Goal: Communication & Community: Answer question/provide support

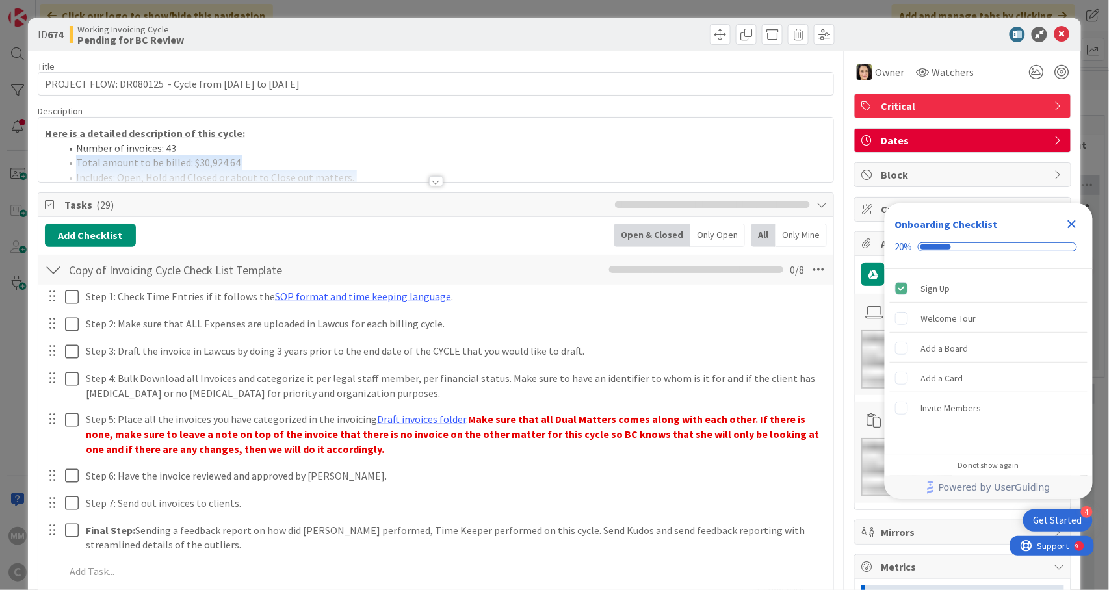
click at [384, 149] on div "Description Here is a detailed description of this cycle: Number of invoices: 4…" at bounding box center [436, 143] width 797 height 77
click at [429, 180] on div at bounding box center [436, 181] width 14 height 10
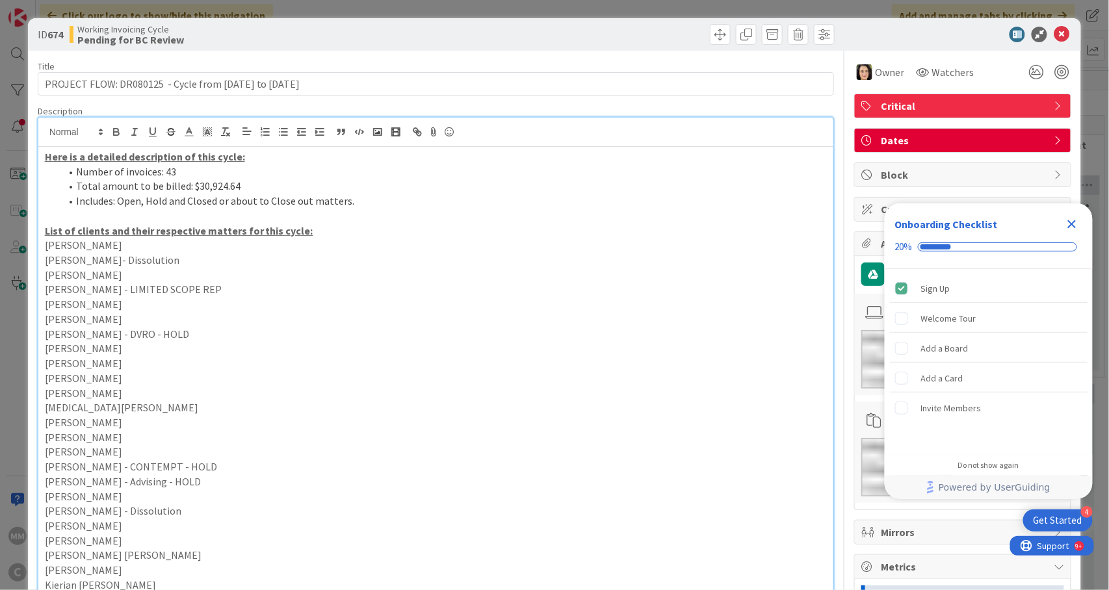
scroll to position [86, 0]
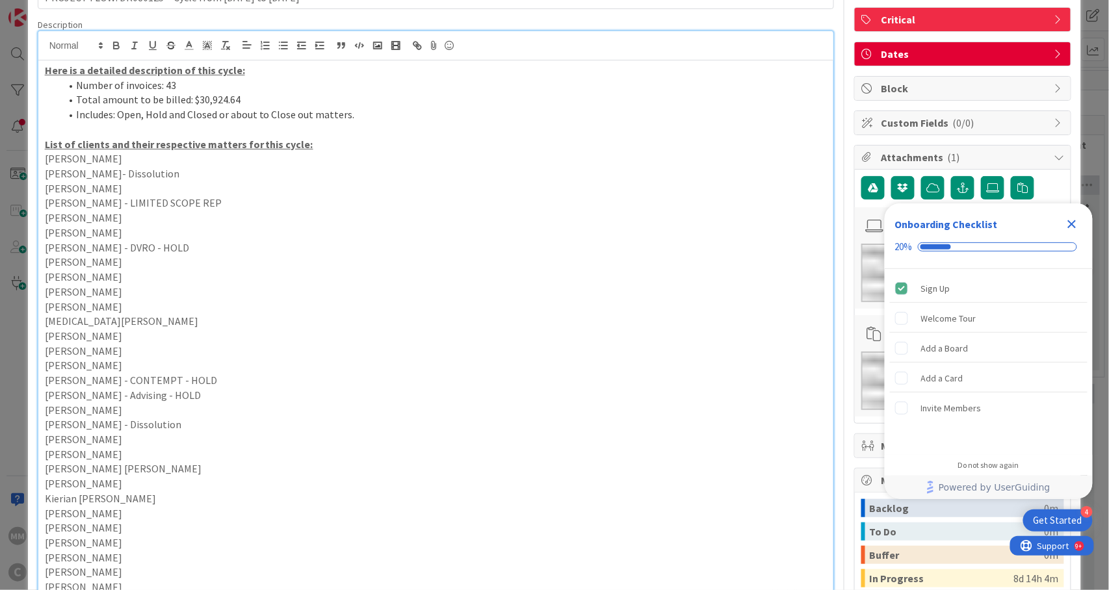
click at [177, 161] on p "Tara Alomari" at bounding box center [436, 158] width 783 height 15
click at [227, 180] on div "Here is a detailed description of this cycle: Number of invoices: 43 Total amou…" at bounding box center [436, 429] width 796 height 739
click at [235, 173] on p "Sydney Hughes-Boules- Dissolution" at bounding box center [436, 173] width 783 height 15
click at [242, 204] on p "Shanna Torres - LIMITED SCOPE REP" at bounding box center [436, 203] width 783 height 15
drag, startPoint x: 118, startPoint y: 225, endPoint x: 36, endPoint y: 222, distance: 82.0
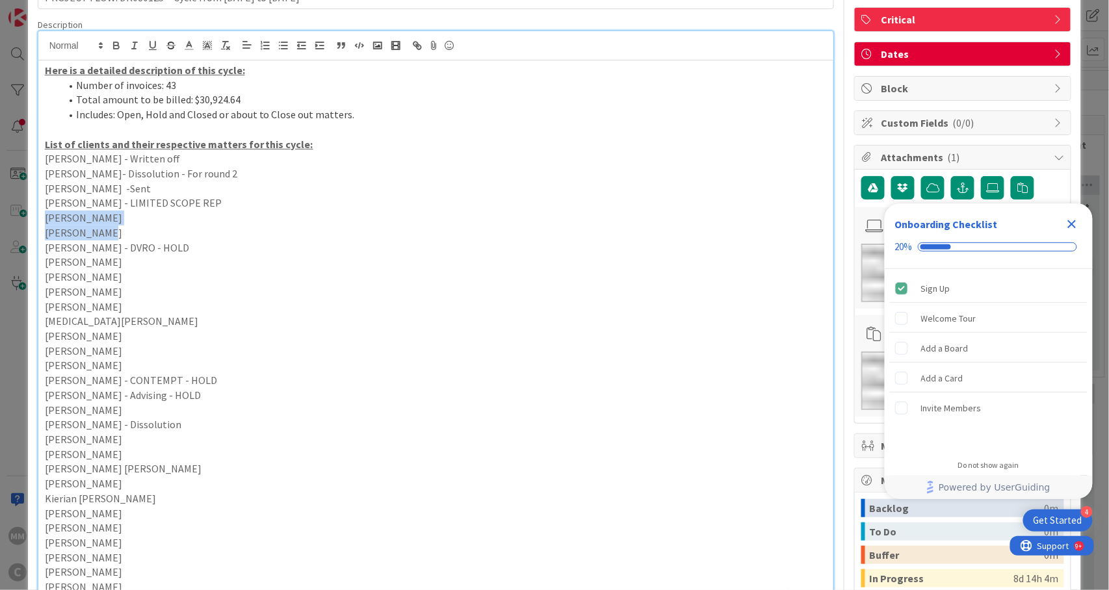
click at [38, 222] on div "Here is a detailed description of this cycle: Number of invoices: 43 Total amou…" at bounding box center [436, 416] width 797 height 770
click at [105, 229] on p "Sara Boswell" at bounding box center [436, 233] width 783 height 15
click at [121, 216] on p "Shanna Torres" at bounding box center [436, 218] width 783 height 15
drag, startPoint x: 121, startPoint y: 216, endPoint x: 44, endPoint y: 221, distance: 76.8
click at [45, 221] on p "Shanna Torres" at bounding box center [436, 218] width 783 height 15
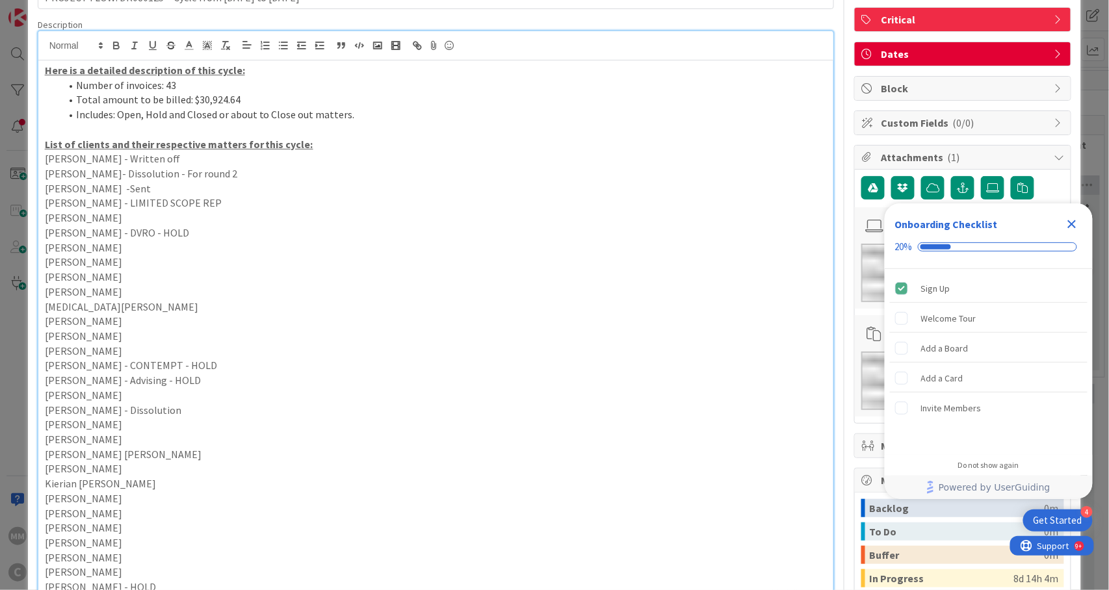
click at [268, 205] on p "Shanna Torres - LIMITED SCOPE REP" at bounding box center [436, 203] width 783 height 15
drag, startPoint x: 199, startPoint y: 176, endPoint x: 266, endPoint y: 174, distance: 67.0
click at [266, 174] on p "Sydney Hughes-Boules- Dissolution - For round 2" at bounding box center [436, 173] width 783 height 15
copy p "- For round 2"
click at [217, 203] on p "Shanna Torres - LIMITED SCOPE REP" at bounding box center [436, 203] width 783 height 15
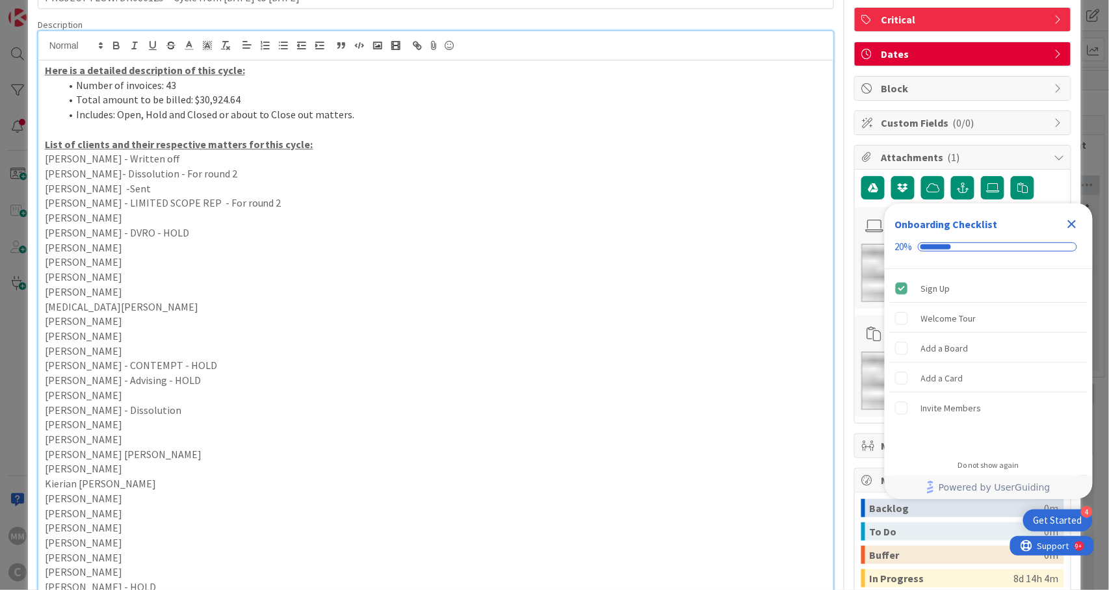
click at [167, 216] on p "Sara Boswell" at bounding box center [436, 218] width 783 height 15
drag, startPoint x: 107, startPoint y: 189, endPoint x: 137, endPoint y: 190, distance: 29.9
click at [137, 190] on p "Sophia Bonin -Sent" at bounding box center [436, 188] width 783 height 15
copy p "-Sent"
click at [129, 216] on p "Sara Boswell" at bounding box center [436, 218] width 783 height 15
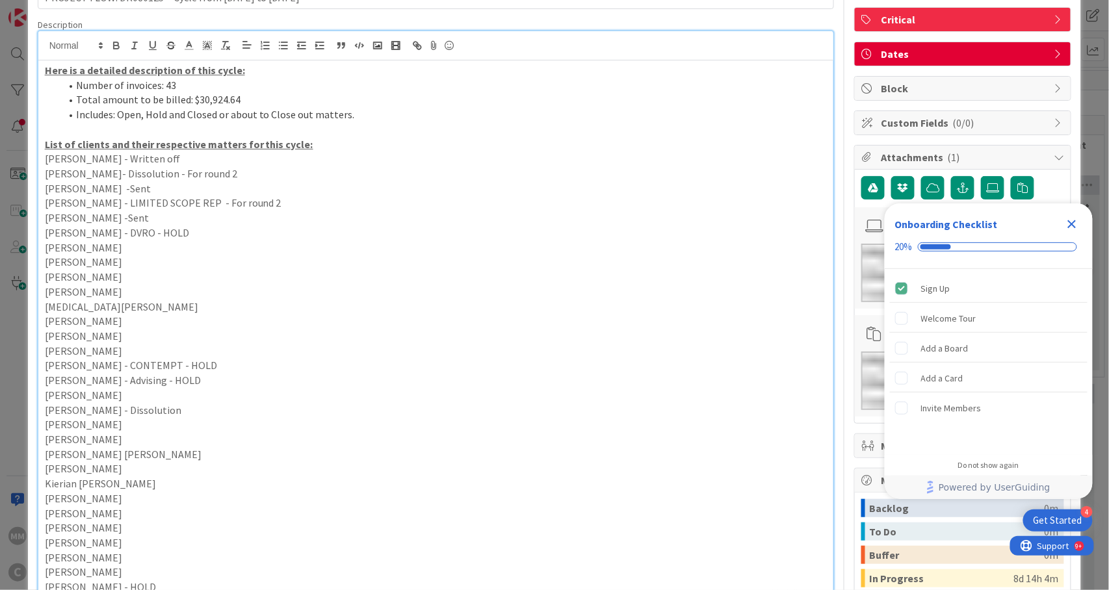
click at [189, 230] on p "Sam Sellers - DVRO - HOLD" at bounding box center [436, 233] width 783 height 15
click at [161, 246] on p "Rodolfo Roman" at bounding box center [436, 248] width 783 height 15
click at [154, 263] on p "Raymond Garcia" at bounding box center [436, 262] width 783 height 15
click at [147, 278] on p "Rahul Goka" at bounding box center [436, 277] width 783 height 15
drag, startPoint x: 203, startPoint y: 203, endPoint x: 265, endPoint y: 205, distance: 62.5
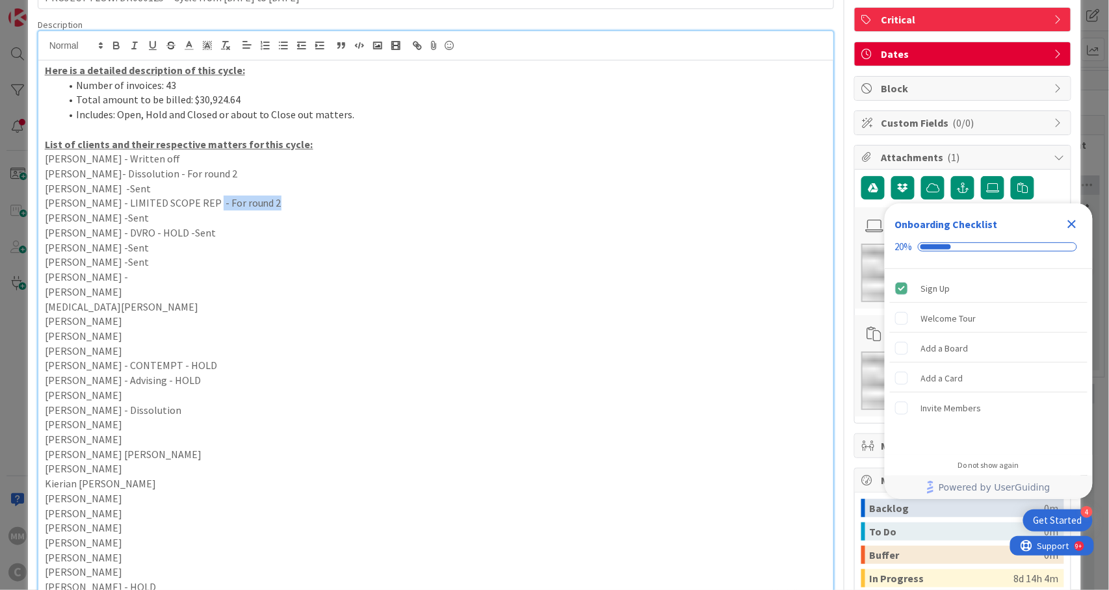
click at [265, 205] on p "Shanna Torres - LIMITED SCOPE REP - For round 2" at bounding box center [436, 203] width 783 height 15
copy p "- For round 2"
click at [165, 279] on p "Rahul Goka -" at bounding box center [436, 277] width 783 height 15
click at [108, 281] on p "Rahul Goka - - For round 2" at bounding box center [436, 277] width 783 height 15
drag, startPoint x: 118, startPoint y: 266, endPoint x: 144, endPoint y: 266, distance: 25.4
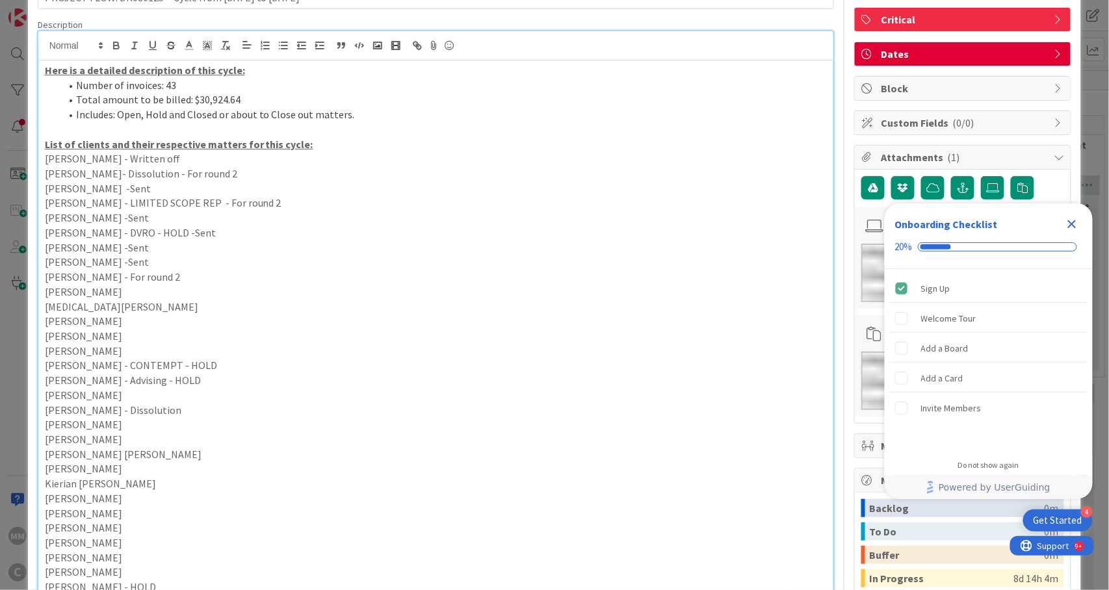
click at [144, 266] on p "Raymond Garcia -Sent" at bounding box center [436, 262] width 783 height 15
copy p "-Sent"
click at [139, 294] on p "Noah Sherman" at bounding box center [436, 292] width 783 height 15
click at [122, 299] on p "Noah Sherman -Sent" at bounding box center [436, 292] width 783 height 15
click at [117, 302] on p "Nikita Kale" at bounding box center [436, 307] width 783 height 15
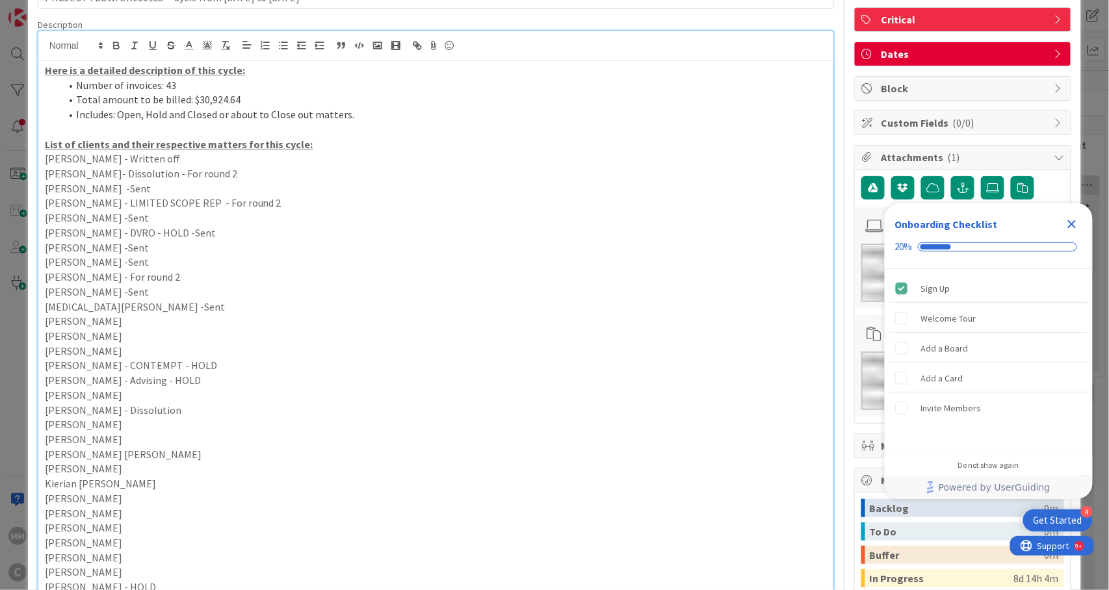
click at [128, 319] on p "Nathan Rogers" at bounding box center [436, 321] width 783 height 15
drag, startPoint x: 202, startPoint y: 203, endPoint x: 268, endPoint y: 203, distance: 67.0
click at [268, 203] on p "Shanna Torres - LIMITED SCOPE REP - For round 2" at bounding box center [436, 203] width 783 height 15
copy p "- For round 2"
click at [180, 337] on p "Michael Schultz" at bounding box center [436, 336] width 783 height 15
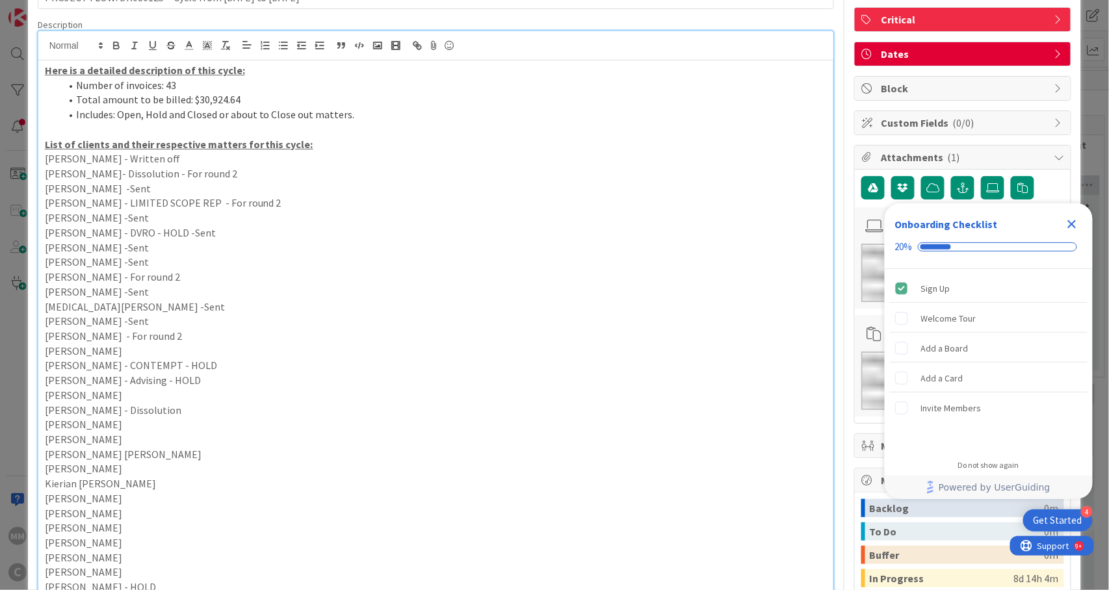
click at [185, 350] on p "Michael Prudenciado Mink" at bounding box center [436, 351] width 783 height 15
click at [229, 365] on p "Michael Deutsch - CONTEMPT - HOLD" at bounding box center [436, 365] width 783 height 15
click at [227, 377] on p "Michael Deutsch - Advising - HOLD" at bounding box center [436, 380] width 783 height 15
drag, startPoint x: 230, startPoint y: 384, endPoint x: 45, endPoint y: 157, distance: 292.4
click at [45, 157] on div "Here is a detailed description of this cycle: Number of invoices: 43 Total amou…" at bounding box center [436, 422] width 796 height 725
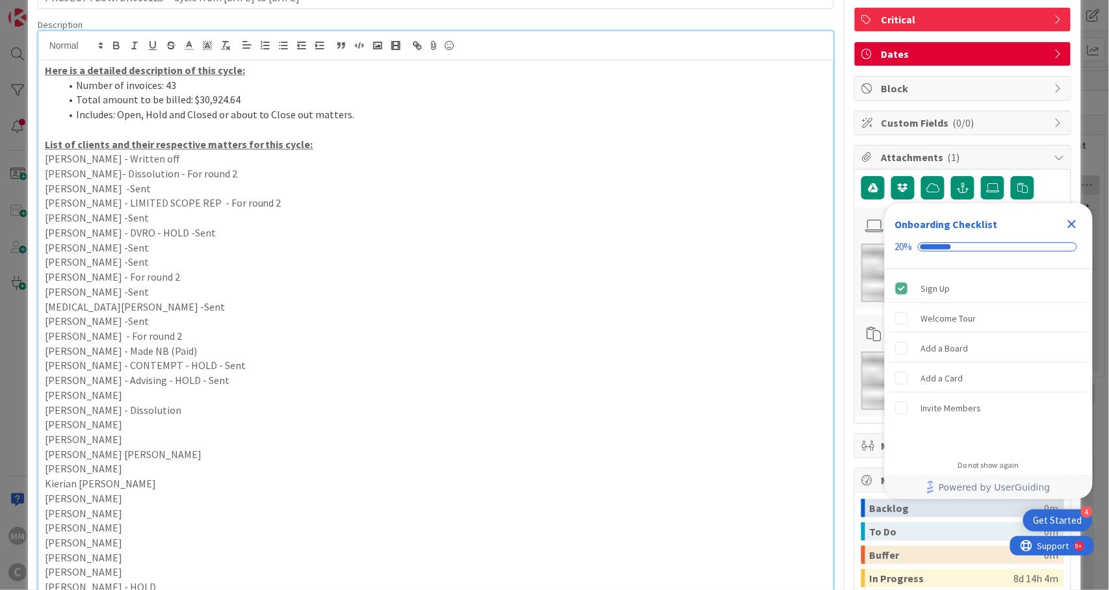
copy div "Tara Alomari - Written off Sydney Hughes-Boules- Dissolution - For round 2 Soph…"
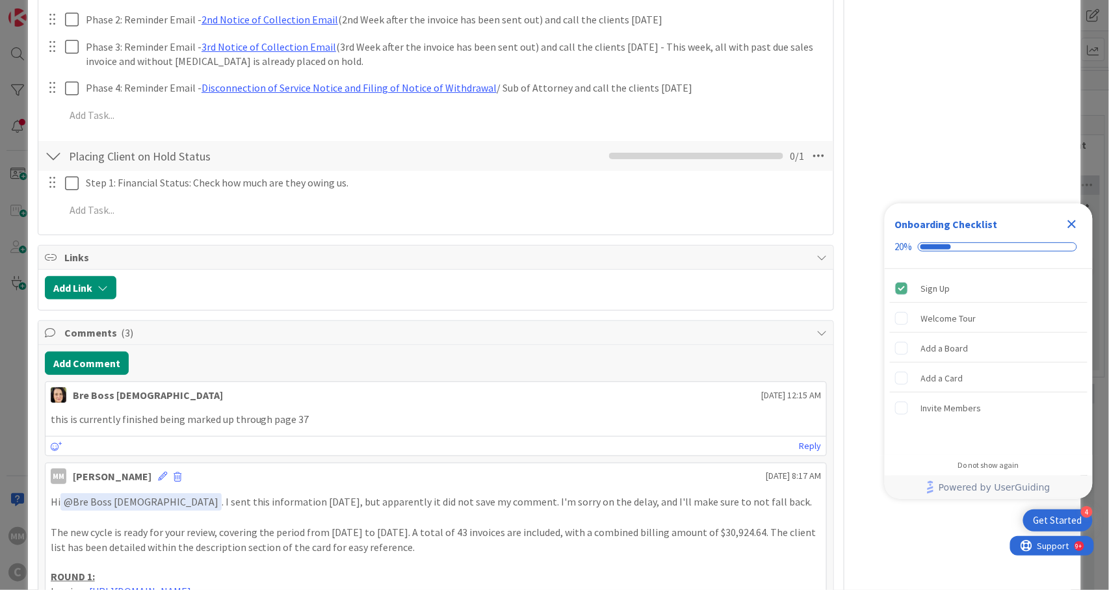
scroll to position [2253, 0]
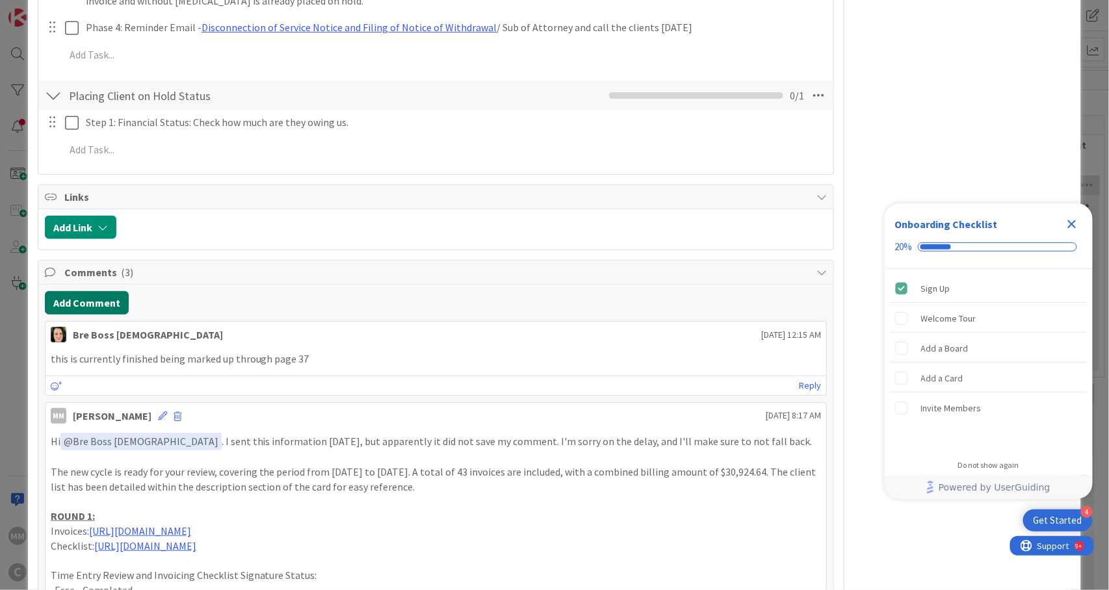
click at [94, 291] on button "Add Comment" at bounding box center [87, 302] width 84 height 23
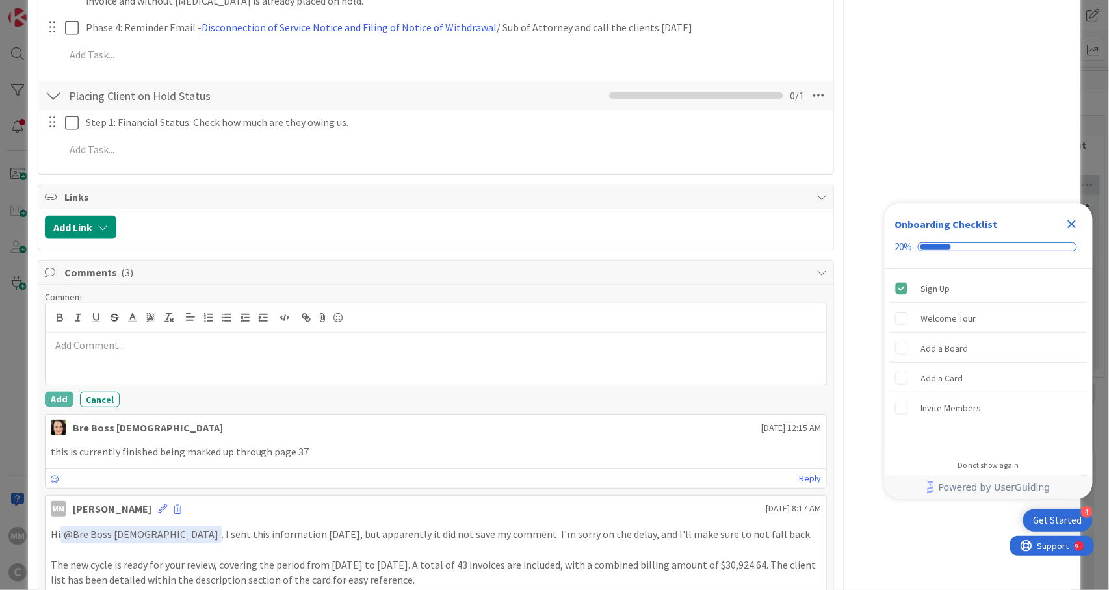
click at [98, 338] on p at bounding box center [436, 345] width 771 height 15
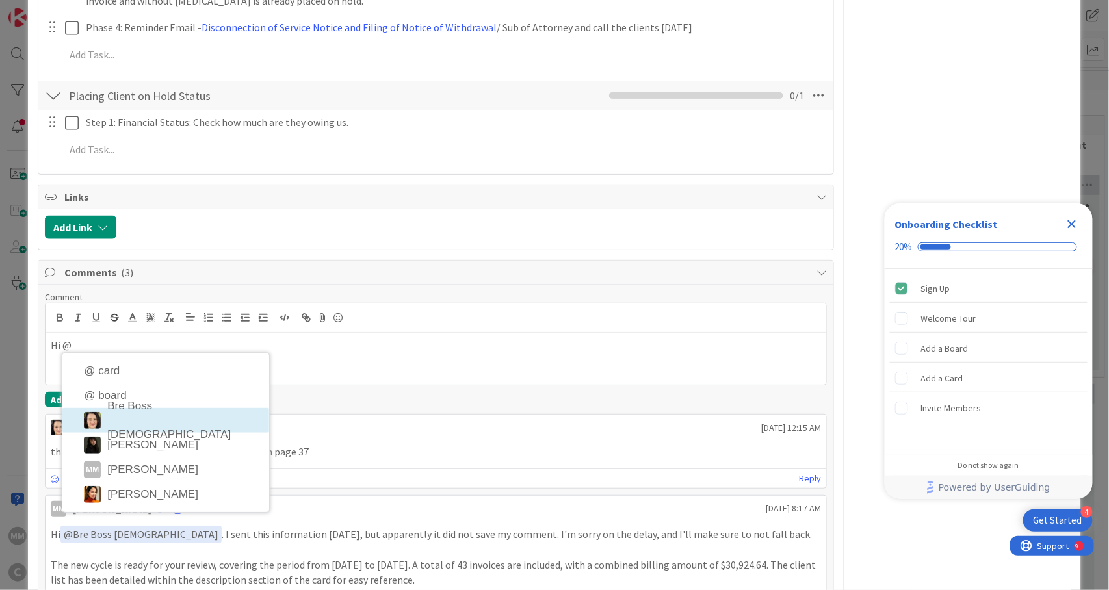
click at [177, 408] on li "Bre Boss Lady" at bounding box center [165, 420] width 207 height 25
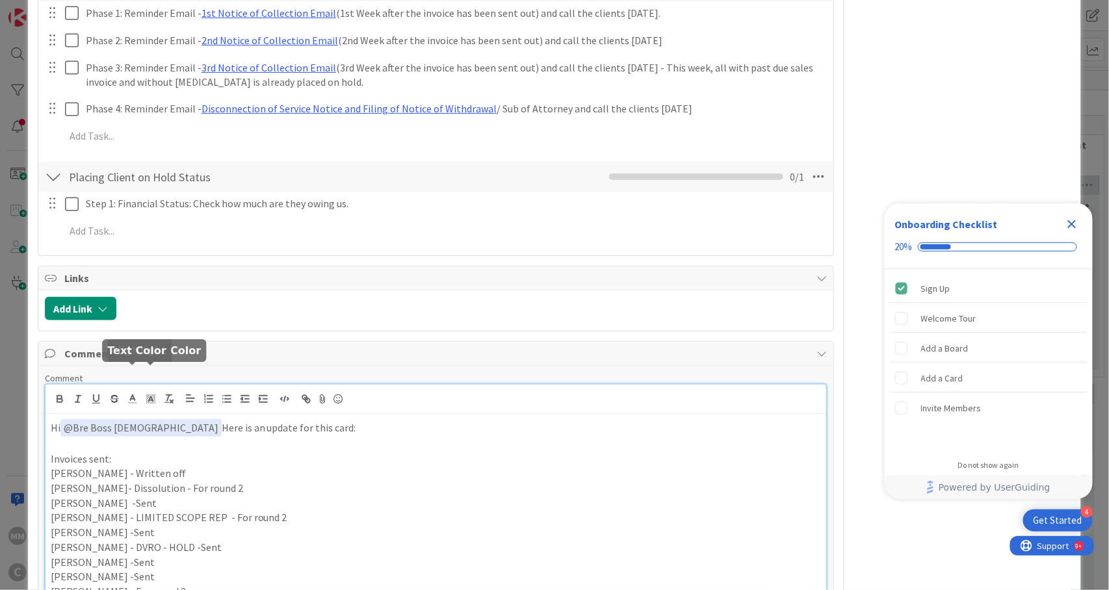
scroll to position [2171, 0]
click at [131, 452] on p "Invoices sent:" at bounding box center [436, 459] width 771 height 15
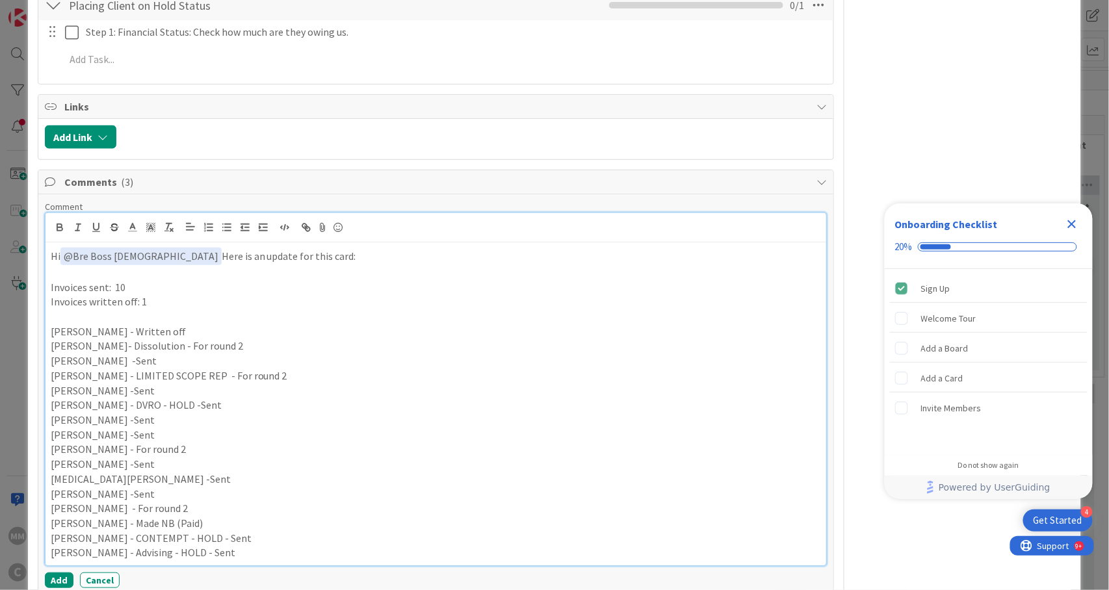
scroll to position [2344, 0]
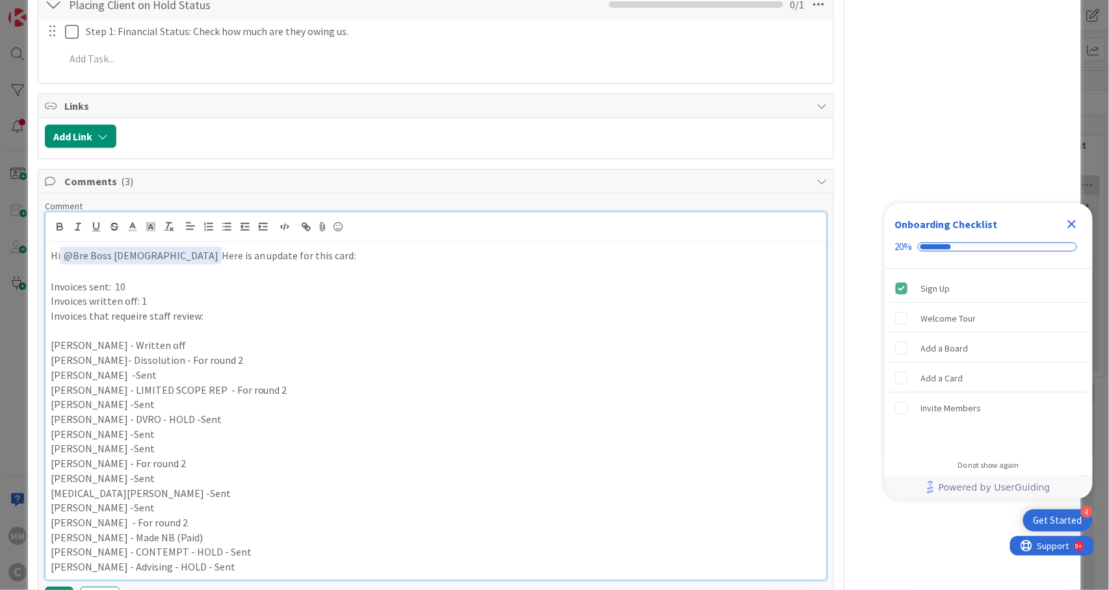
click at [133, 309] on p "Invoices that requeire staff review:" at bounding box center [436, 316] width 771 height 15
click at [224, 294] on p "Invoices written off: 1" at bounding box center [436, 301] width 771 height 15
click at [218, 309] on p "Invoices that require staff review:" at bounding box center [436, 316] width 771 height 15
click at [268, 247] on p "Hi ﻿ @ Bre Boss Lady ﻿ Here is an update for this card:" at bounding box center [436, 256] width 771 height 18
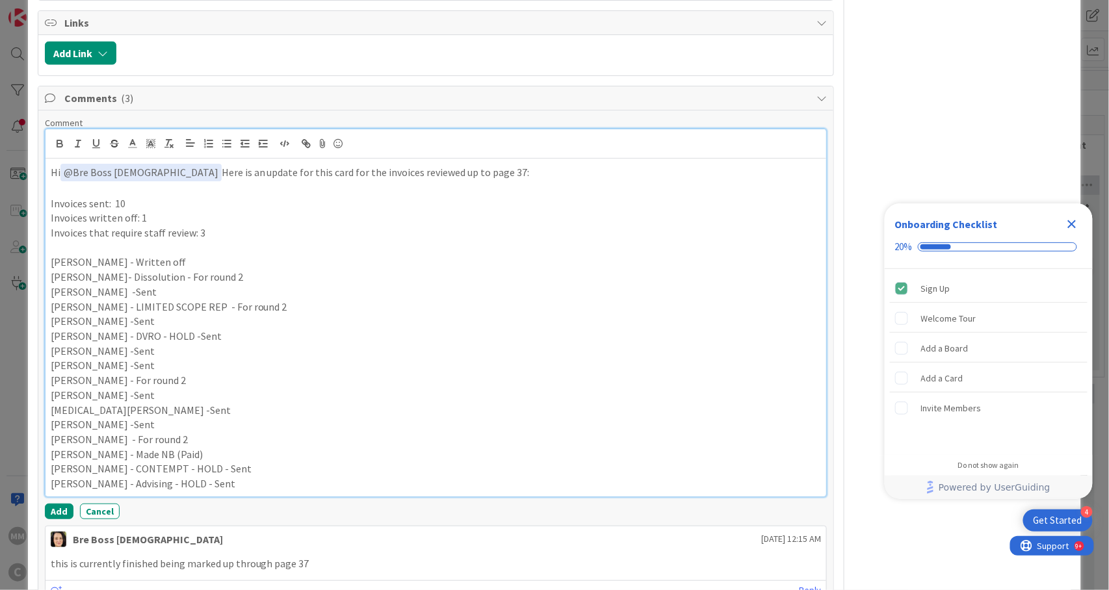
scroll to position [2431, 0]
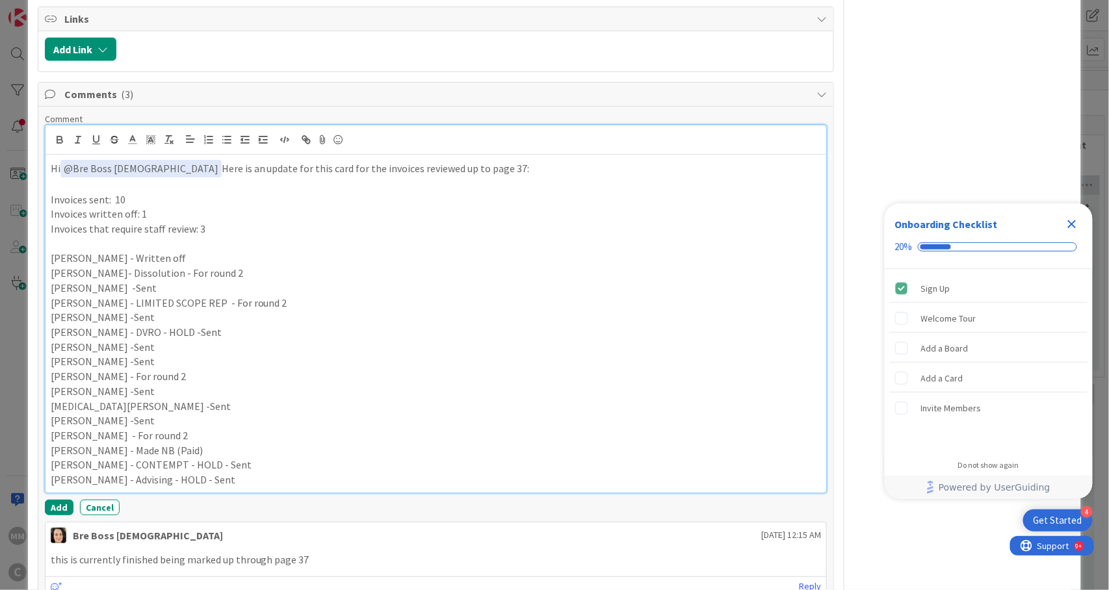
click at [46, 170] on div "Hi ﻿ @ Bre Boss Lady ﻿ Here is an update for this card for the invoices reviewe…" at bounding box center [436, 324] width 781 height 338
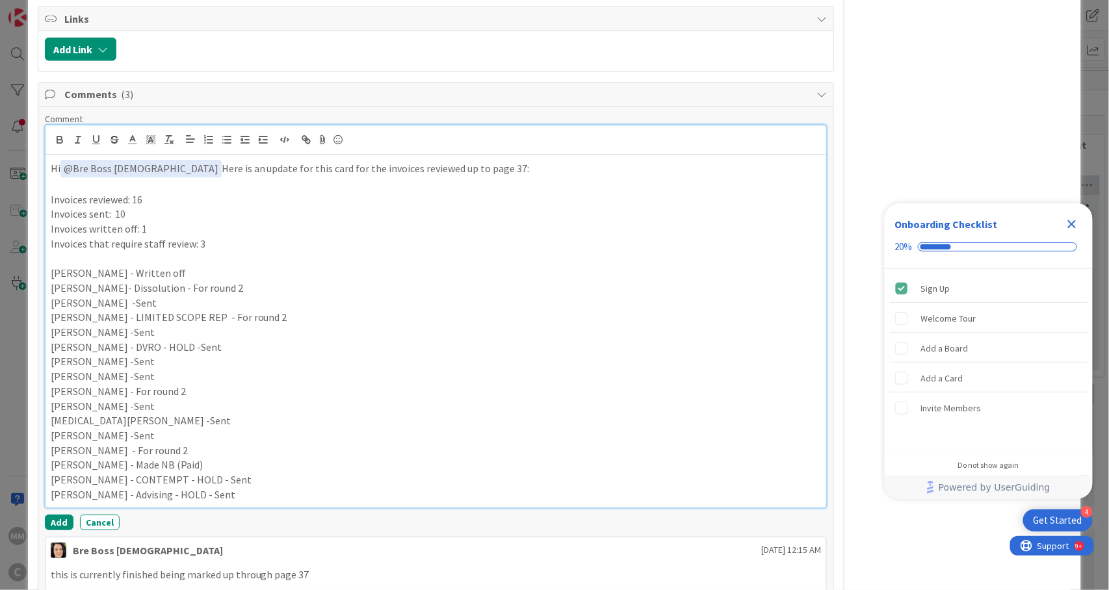
click at [131, 222] on p "Invoices written off: 1" at bounding box center [436, 229] width 771 height 15
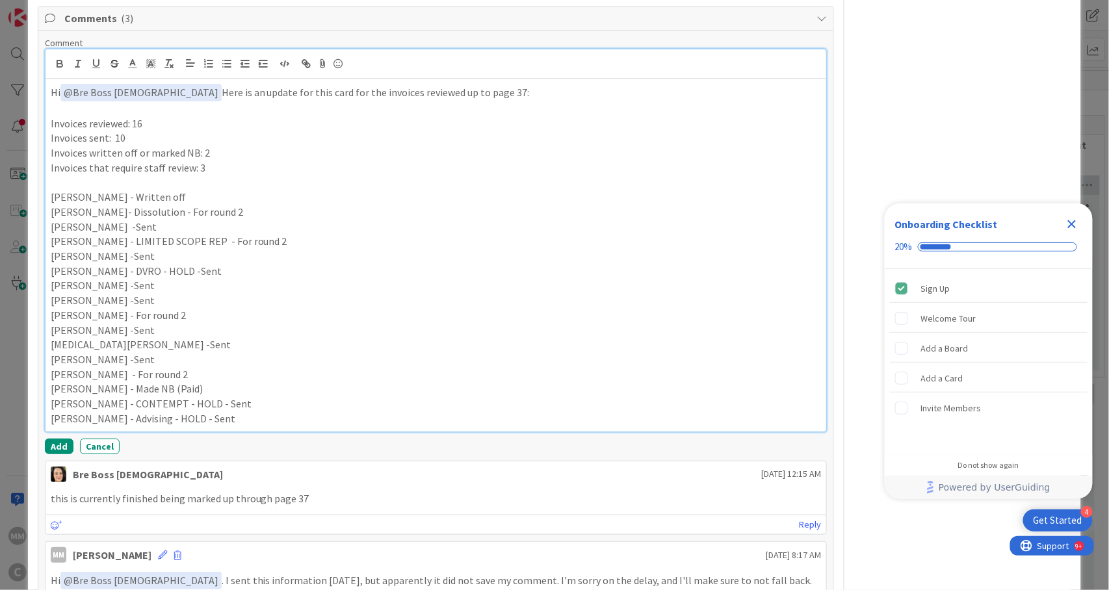
scroll to position [2518, 0]
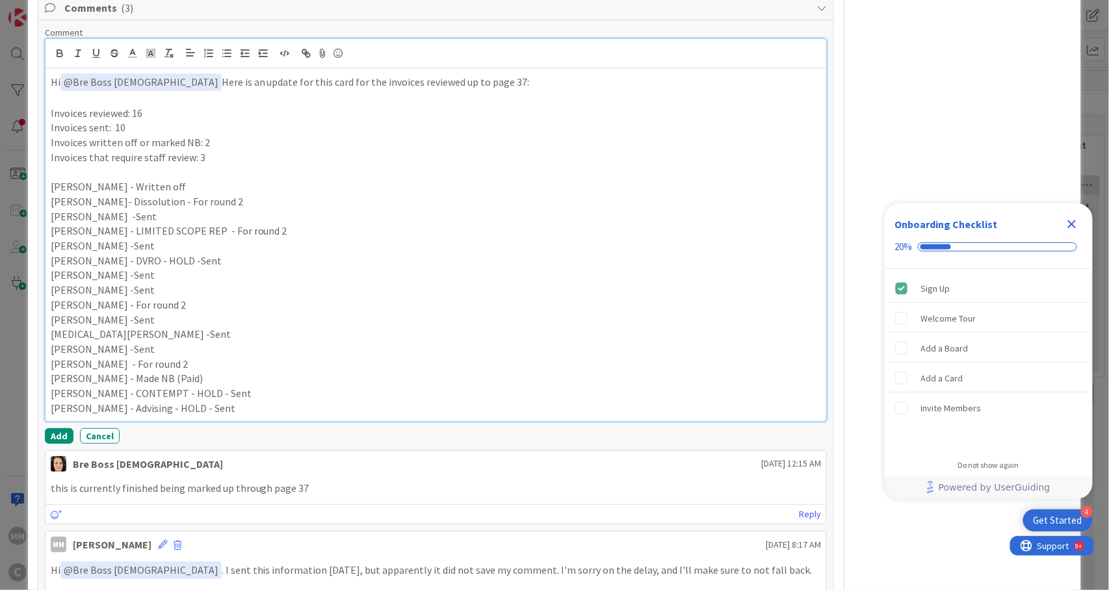
click at [212, 150] on p "Invoices that require staff review: 3" at bounding box center [436, 157] width 771 height 15
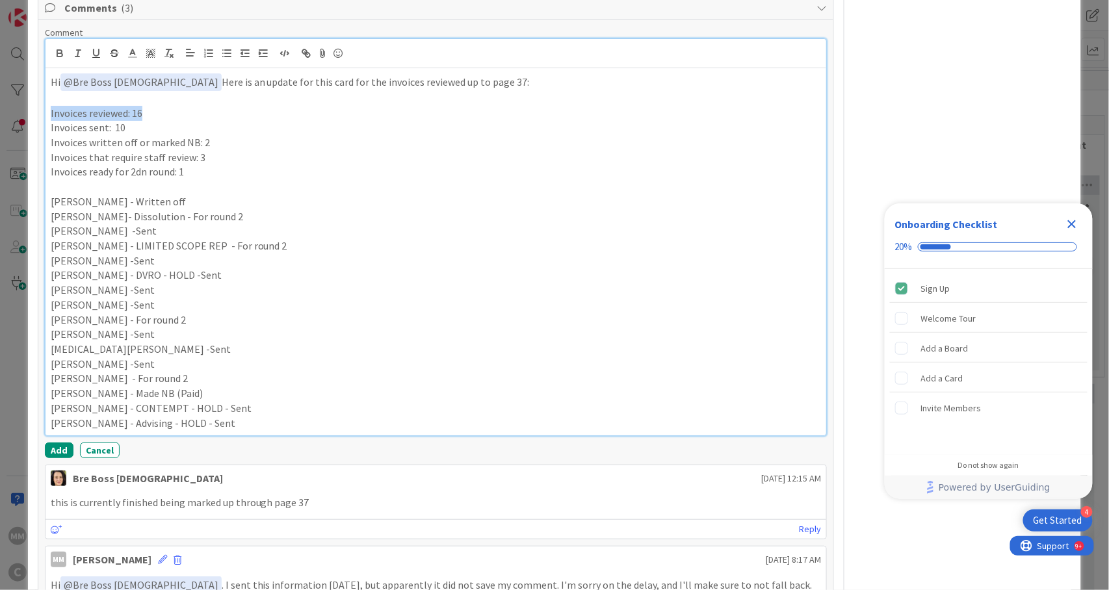
drag, startPoint x: 150, startPoint y: 87, endPoint x: 47, endPoint y: 92, distance: 102.8
click at [47, 92] on div "Hi ﻿ @ Bre Boss Lady ﻿ Here is an update for this card for the invoices reviewe…" at bounding box center [436, 251] width 781 height 367
click at [216, 135] on p "Invoices written off or marked NB: 2" at bounding box center [436, 142] width 771 height 15
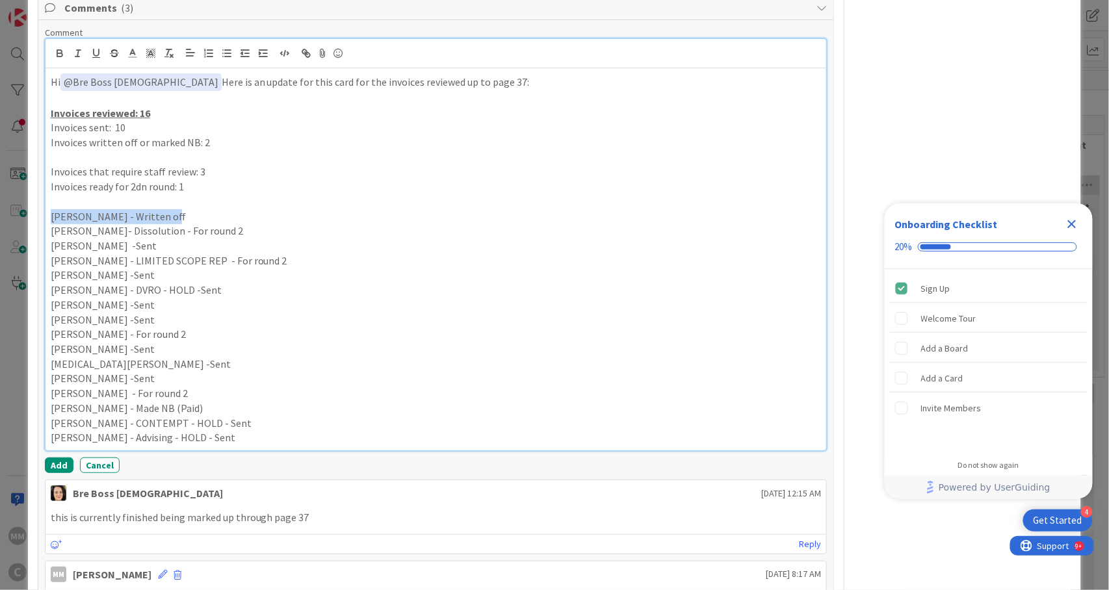
drag, startPoint x: 170, startPoint y: 189, endPoint x: 42, endPoint y: 190, distance: 128.7
click at [42, 190] on div "Comment Hi ﻿ @ Bre Boss Lady ﻿ Here is an update for this card for the invoices…" at bounding box center [436, 485] width 796 height 930
copy p "Tara Alomari - Written off"
click at [59, 150] on p at bounding box center [436, 157] width 771 height 15
drag, startPoint x: 244, startPoint y: 380, endPoint x: 42, endPoint y: 383, distance: 202.2
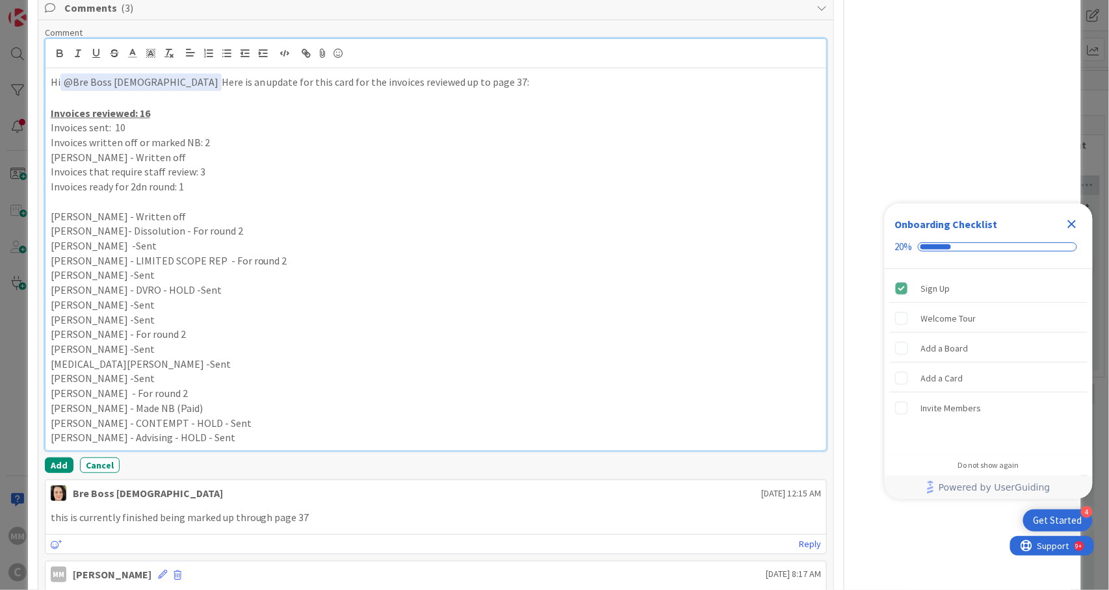
click at [42, 383] on div "Comment Hi ﻿ @ Bre Boss Lady ﻿ Here is an update for this card for the invoices…" at bounding box center [436, 485] width 796 height 930
copy p "Michael Prudenciado Mink - Made NB (Paid)"
click at [164, 150] on p "Tara Alomari - Written off" at bounding box center [436, 157] width 771 height 15
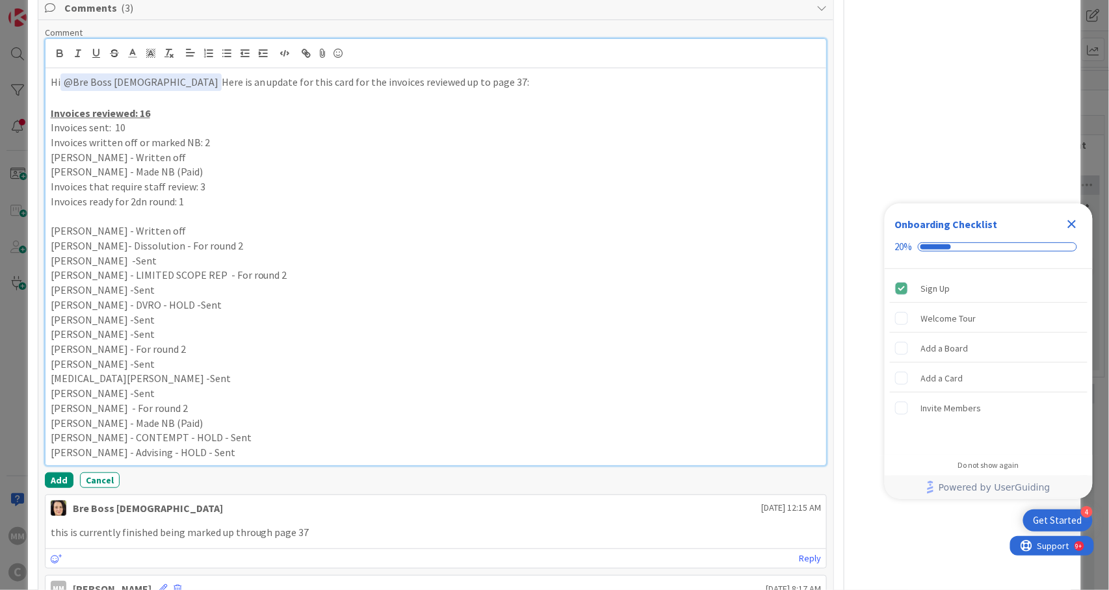
drag, startPoint x: 241, startPoint y: 146, endPoint x: 31, endPoint y: 130, distance: 209.9
click at [224, 47] on icon "button" at bounding box center [227, 53] width 12 height 12
click at [216, 179] on p "Invoices that require staff review: 3" at bounding box center [436, 186] width 771 height 15
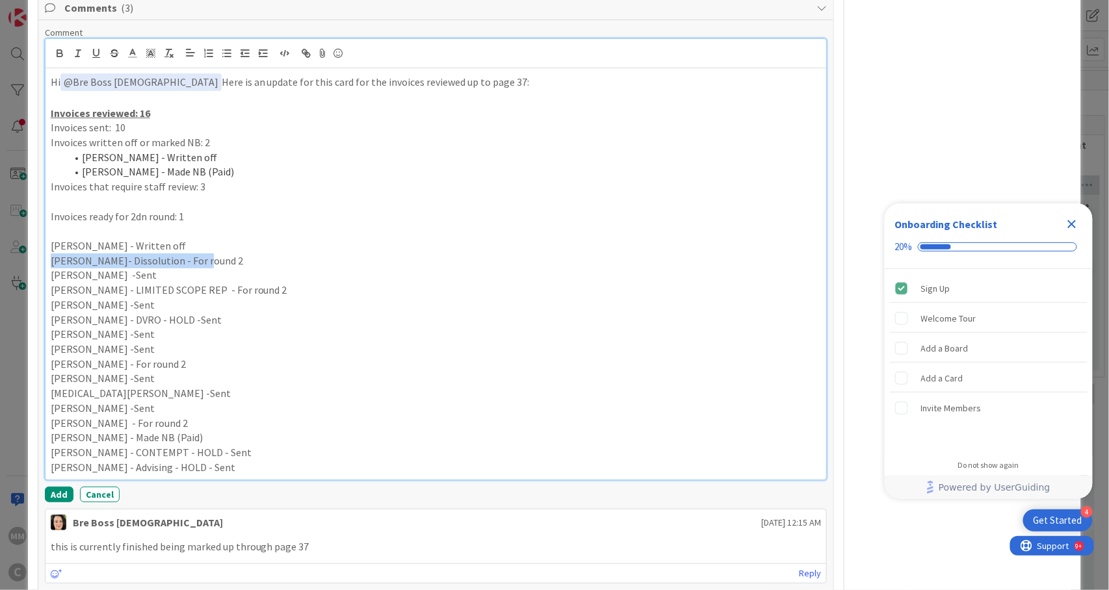
drag, startPoint x: 207, startPoint y: 235, endPoint x: 42, endPoint y: 235, distance: 164.5
click at [42, 235] on div "Comment Hi ﻿ @ Bre Boss Lady ﻿ Here is an update for this card for the invoices…" at bounding box center [436, 499] width 796 height 959
copy p "Sydney Hughes-Boules- Dissolution"
click at [196, 194] on p at bounding box center [436, 201] width 771 height 15
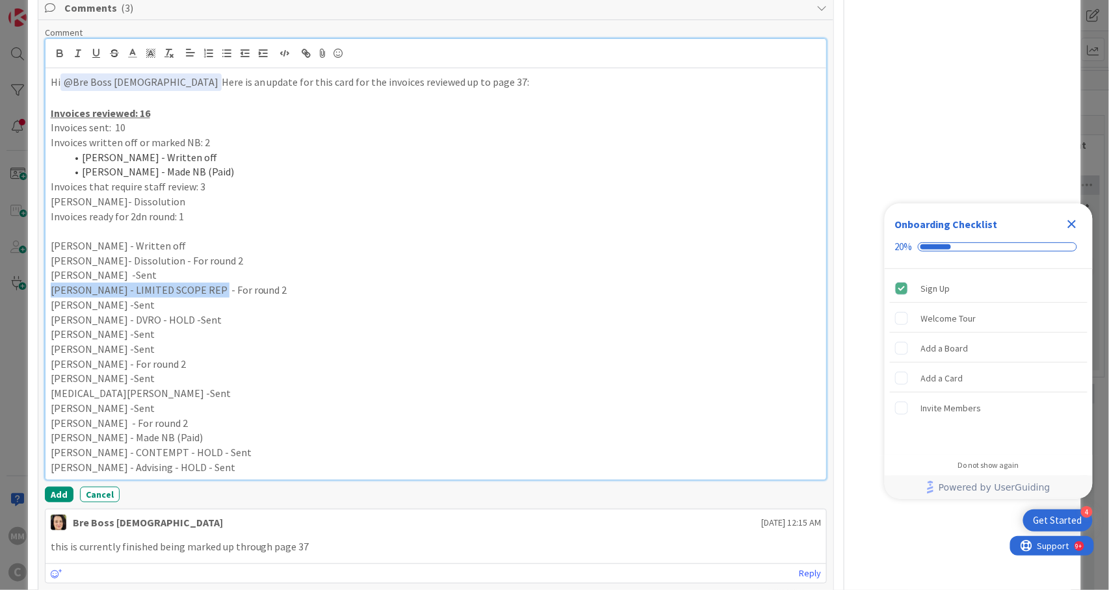
drag, startPoint x: 209, startPoint y: 265, endPoint x: 40, endPoint y: 263, distance: 169.0
click at [40, 263] on div "Comment Hi ﻿ @ Bre Boss Lady ﻿ Here is an update for this card for the invoices…" at bounding box center [436, 499] width 796 height 959
copy p "Shanna Torres - LIMITED SCOPE REP"
click at [229, 194] on p "Sydney Hughes-Boules- Dissolution" at bounding box center [436, 201] width 771 height 15
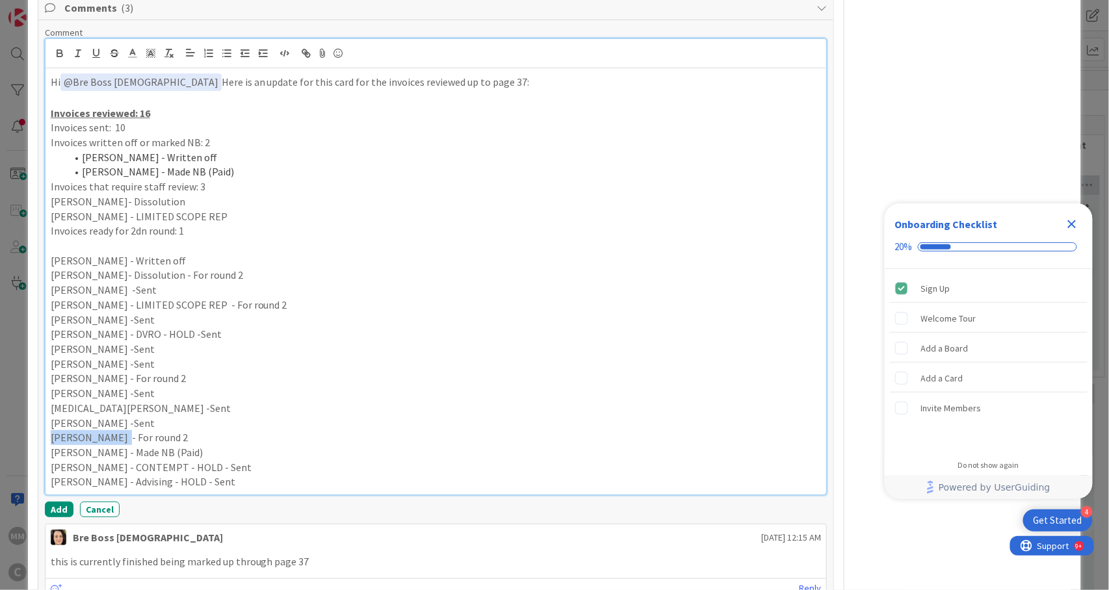
drag, startPoint x: 118, startPoint y: 412, endPoint x: 40, endPoint y: 408, distance: 78.1
click at [40, 408] on div "Comment Hi ﻿ @ Bre Boss Lady ﻿ Here is an update for this card for the invoices…" at bounding box center [436, 507] width 796 height 974
click at [217, 209] on p "Shanna Torres - LIMITED SCOPE REP" at bounding box center [436, 216] width 771 height 15
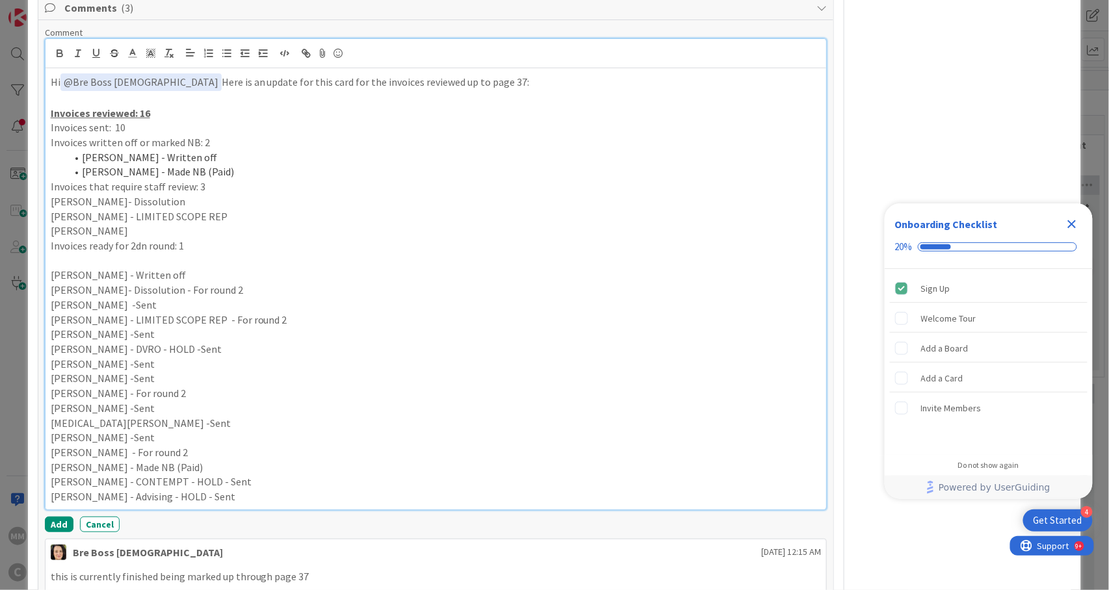
drag, startPoint x: 126, startPoint y: 208, endPoint x: 47, endPoint y: 177, distance: 85.2
click at [47, 177] on div "Hi ﻿ @ Bre Boss Lady ﻿ Here is an update for this card for the invoices reviewe…" at bounding box center [436, 288] width 781 height 441
click at [226, 47] on icon "button" at bounding box center [227, 53] width 12 height 12
drag, startPoint x: 101, startPoint y: 365, endPoint x: 46, endPoint y: 365, distance: 55.9
click at [46, 365] on div "Hi ﻿ @ Bre Boss Lady ﻿ Here is an update for this card for the invoices reviewe…" at bounding box center [436, 288] width 781 height 441
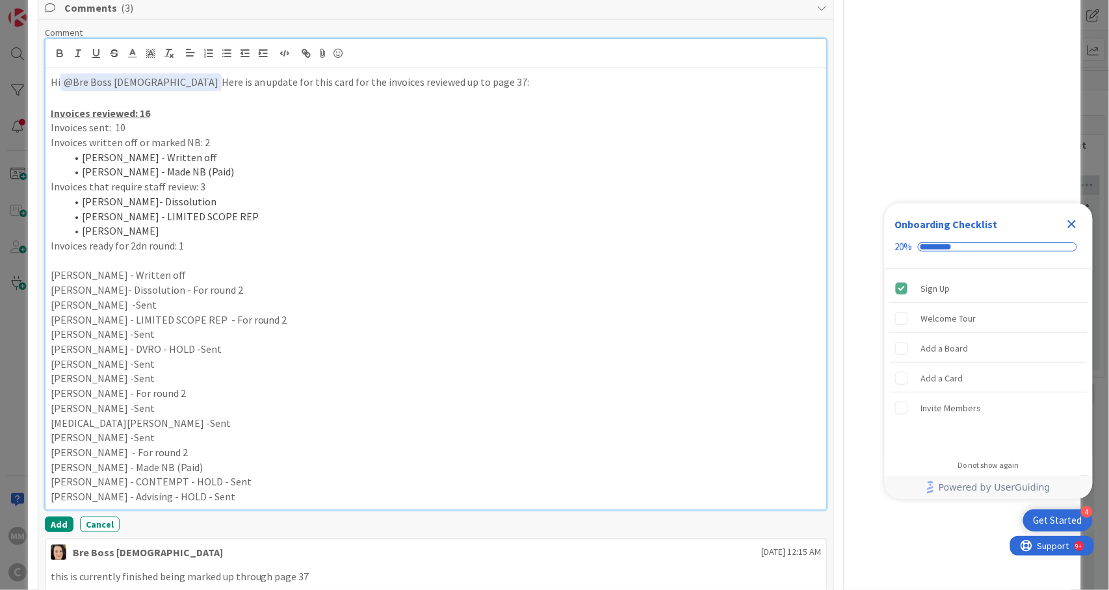
click at [110, 254] on p at bounding box center [436, 261] width 771 height 15
drag, startPoint x: 110, startPoint y: 232, endPoint x: 27, endPoint y: 234, distance: 83.2
click at [227, 47] on icon "button" at bounding box center [227, 53] width 12 height 12
drag, startPoint x: 53, startPoint y: 252, endPoint x: 241, endPoint y: 489, distance: 302.1
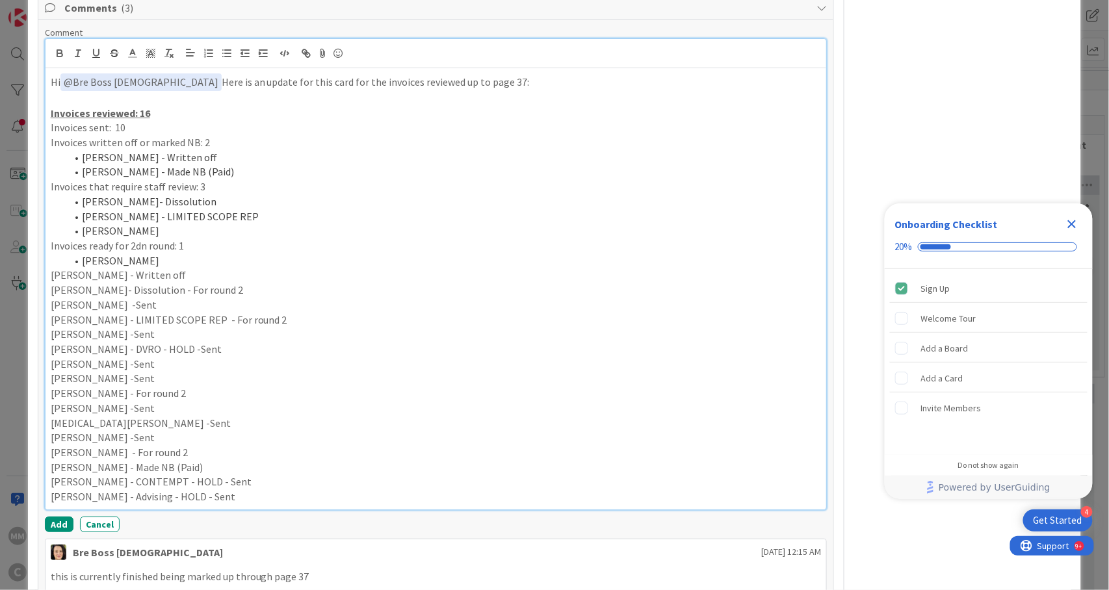
click at [241, 489] on div "Comment Hi ﻿ @ Bre Boss Lady ﻿ Here is an update for this card for the invoices…" at bounding box center [436, 280] width 783 height 506
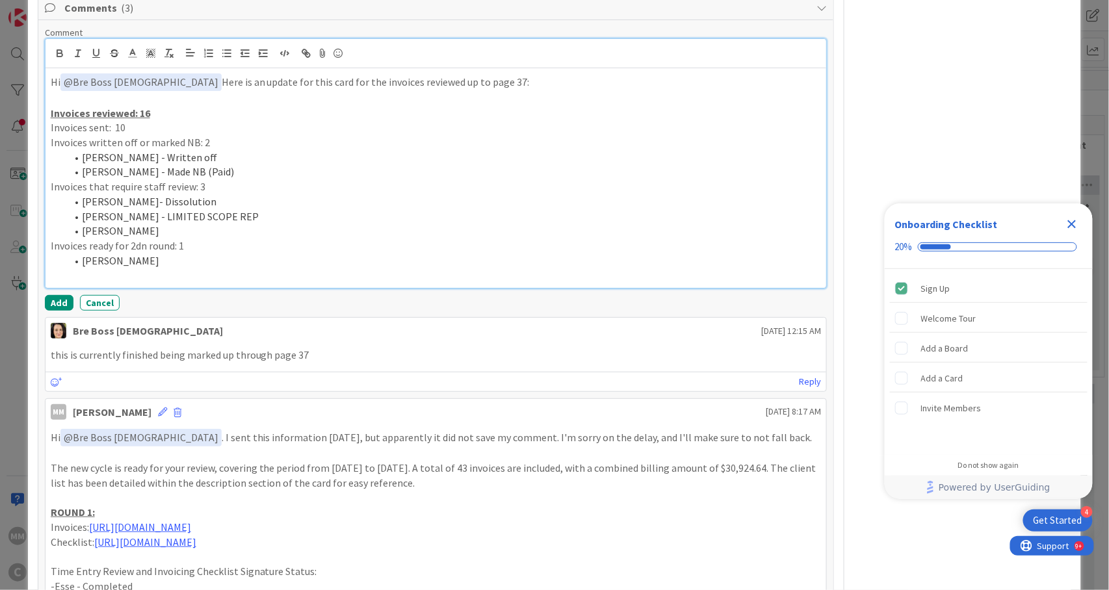
click at [136, 120] on p "Invoices sent: 10" at bounding box center [436, 127] width 771 height 15
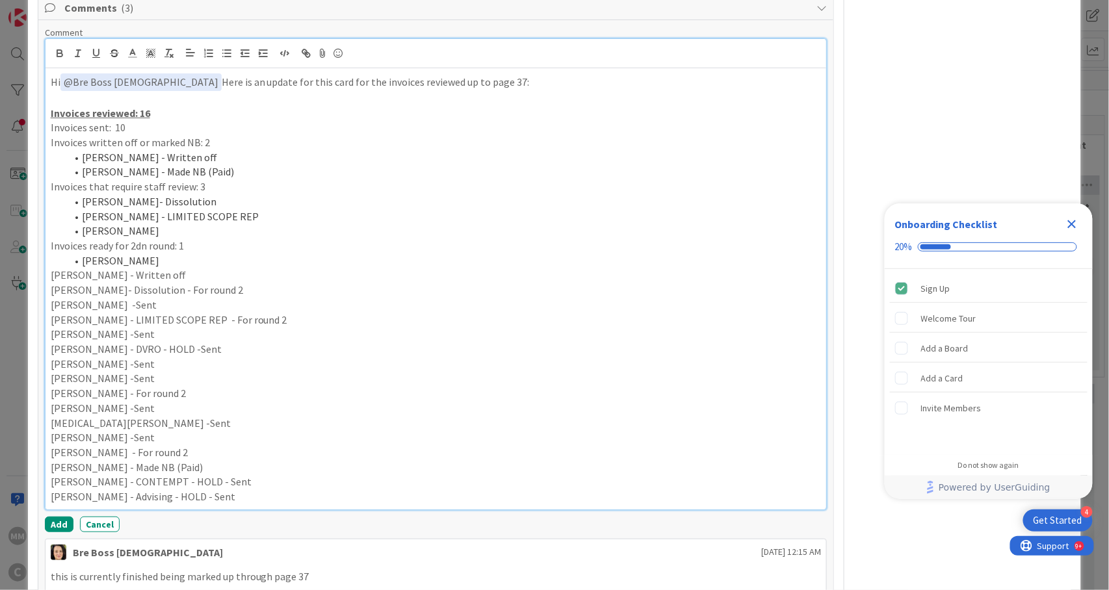
click at [174, 120] on p "Invoices sent: 10" at bounding box center [436, 127] width 771 height 15
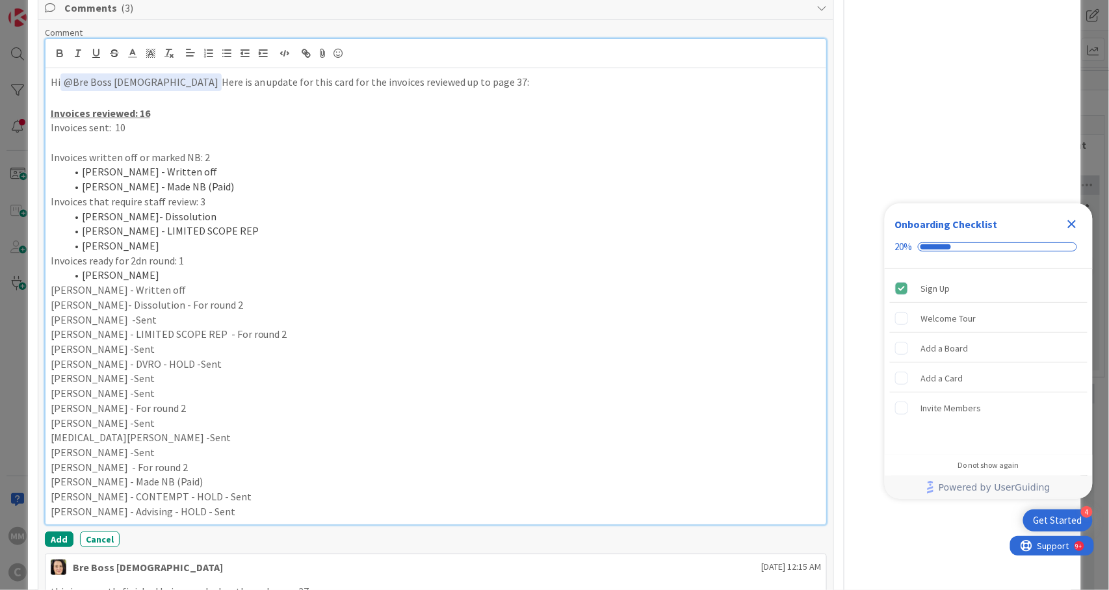
click at [49, 263] on div "Hi ﻿ @ Bre Boss Lady ﻿ Here is an update for this card for the invoices reviewe…" at bounding box center [436, 296] width 781 height 456
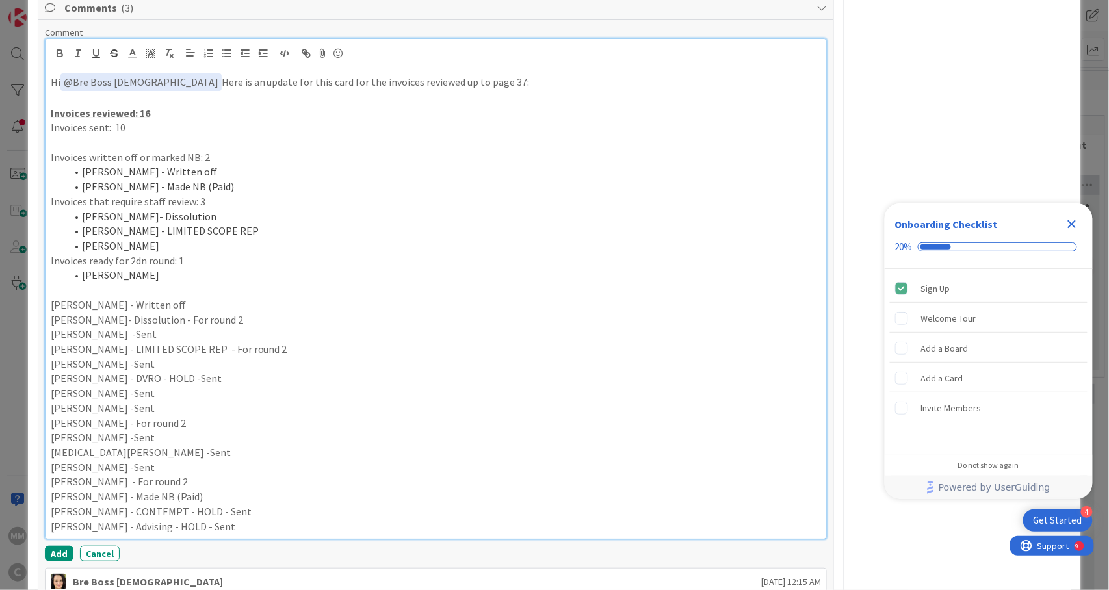
drag, startPoint x: 264, startPoint y: 294, endPoint x: 40, endPoint y: 280, distance: 224.1
click at [40, 280] on div "Comment Hi ﻿ @ Bre Boss Lady ﻿ Here is an update for this card for the invoices…" at bounding box center [436, 529] width 796 height 1018
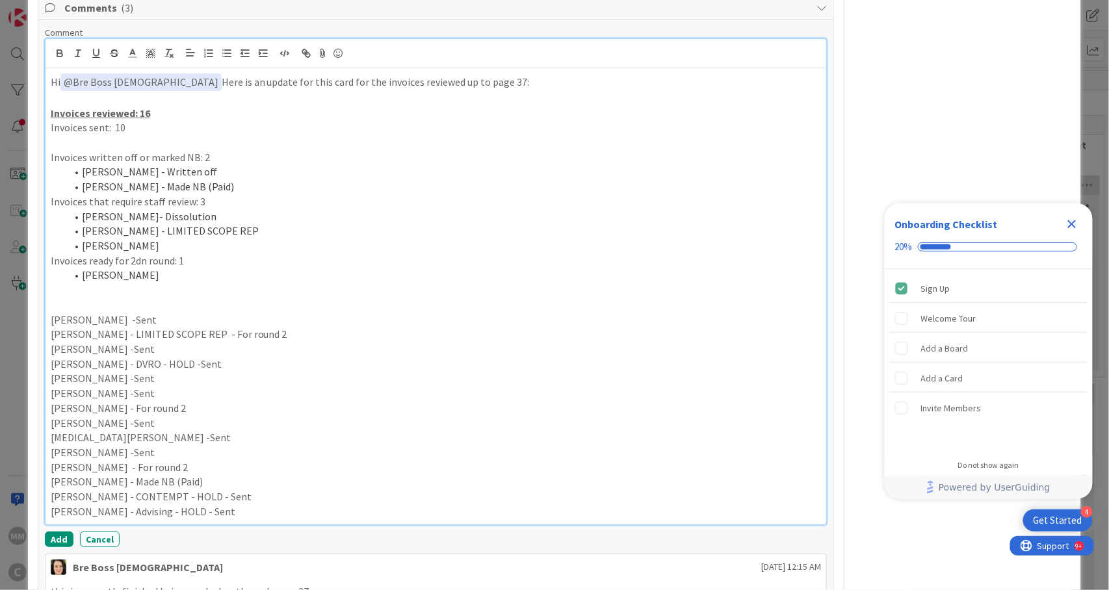
click at [160, 313] on p "Sophia Bonin -Sent" at bounding box center [436, 320] width 771 height 15
drag, startPoint x: 280, startPoint y: 310, endPoint x: 40, endPoint y: 307, distance: 239.2
click at [40, 307] on div "Comment Hi ﻿ @ Bre Boss Lady ﻿ Here is an update for this card for the invoices…" at bounding box center [436, 522] width 796 height 1004
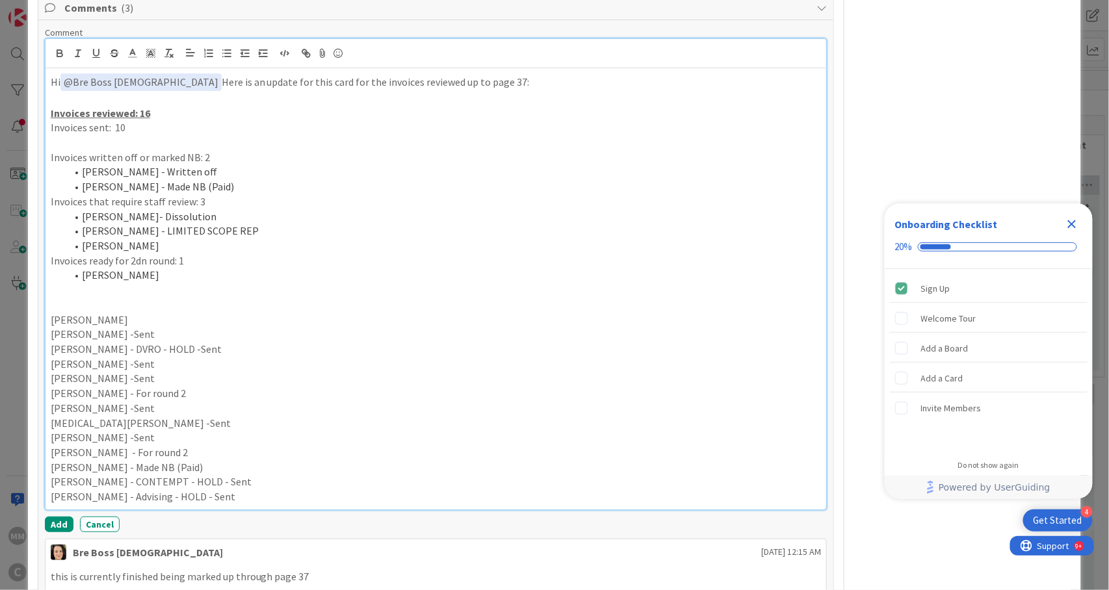
click at [140, 327] on p "Sara Boswell -Sent" at bounding box center [436, 334] width 771 height 15
click at [192, 342] on p "Sam Sellers - DVRO - HOLD -Sent" at bounding box center [436, 349] width 771 height 15
click at [149, 357] on p "Rodolfo Roman -Sent" at bounding box center [436, 364] width 771 height 15
click at [161, 371] on p "Raymond Garcia -Sent" at bounding box center [436, 378] width 771 height 15
drag, startPoint x: 164, startPoint y: 362, endPoint x: 47, endPoint y: 364, distance: 117.0
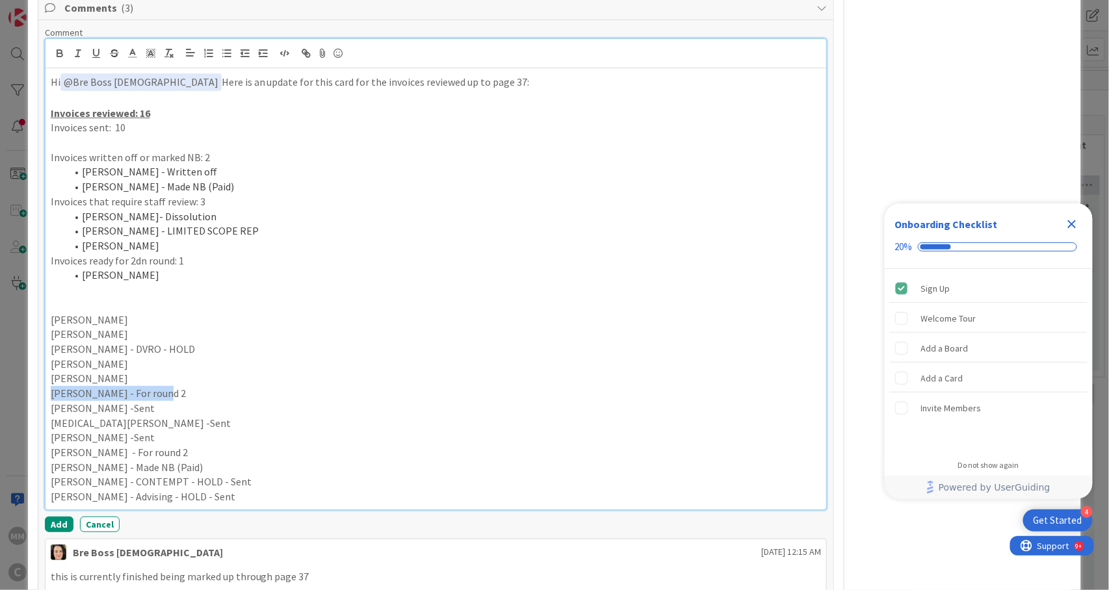
click at [47, 364] on div "Hi ﻿ @ Bre Boss Lady ﻿ Here is an update for this card for the invoices reviewe…" at bounding box center [436, 288] width 781 height 441
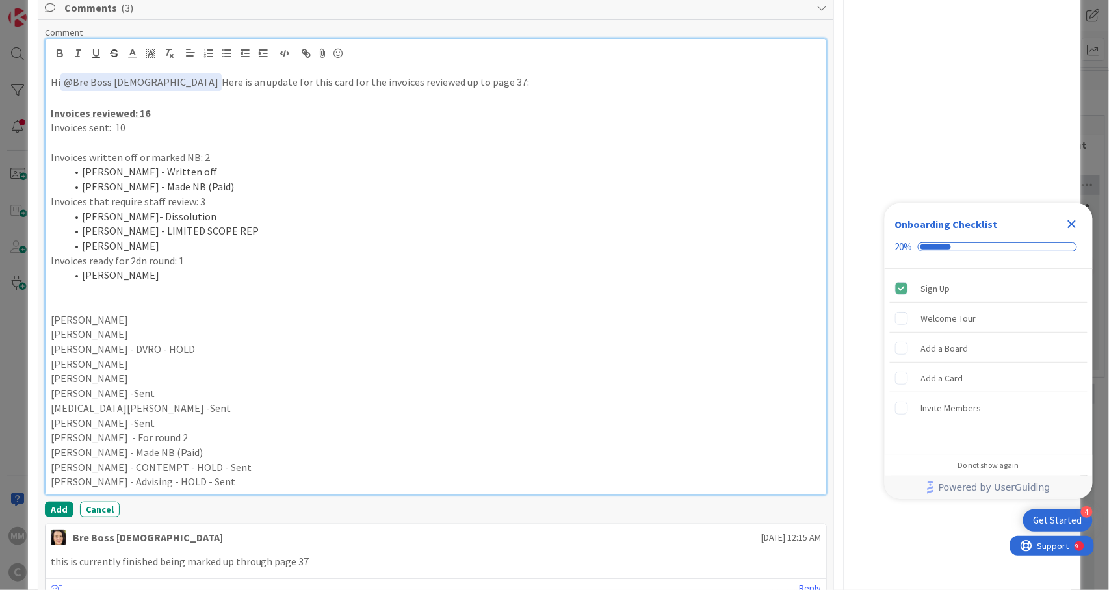
click at [151, 386] on p "Noah Sherman -Sent" at bounding box center [436, 393] width 771 height 15
drag, startPoint x: 185, startPoint y: 412, endPoint x: 46, endPoint y: 419, distance: 139.3
click at [46, 419] on div "Hi ﻿ @ Bre Boss Lady ﻿ Here is an update for this card for the invoices reviewe…" at bounding box center [436, 281] width 781 height 426
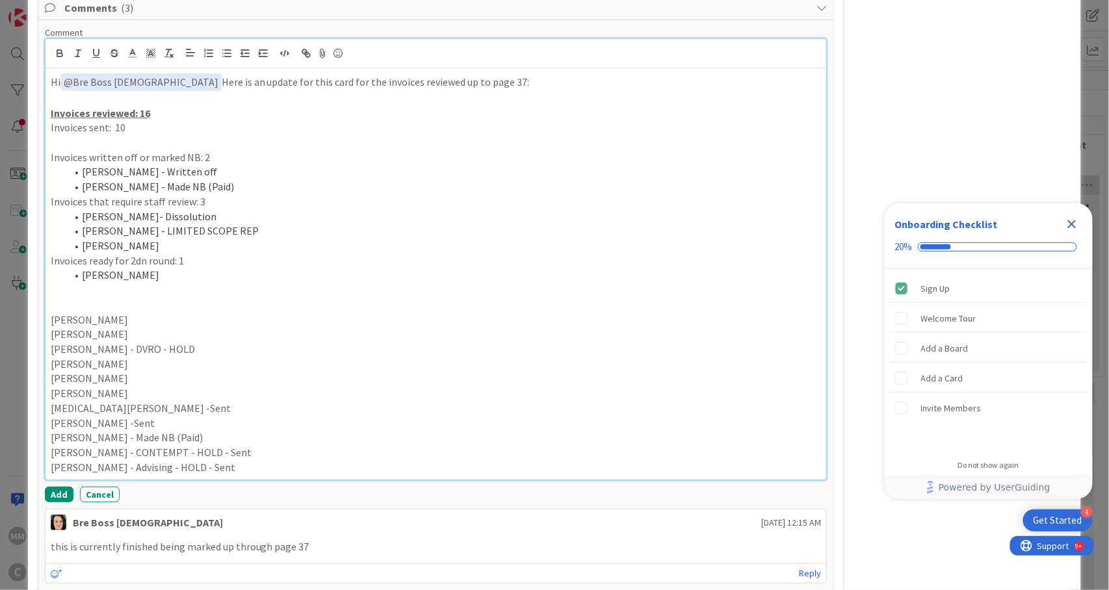
click at [123, 401] on p "Nikita Kale -Sent" at bounding box center [436, 408] width 771 height 15
click at [144, 416] on p "Nathan Rogers -Sent" at bounding box center [436, 423] width 771 height 15
drag, startPoint x: 247, startPoint y: 416, endPoint x: 50, endPoint y: 414, distance: 197.0
click at [51, 430] on p "Michael Prudenciado Mink - Made NB (Paid)" at bounding box center [436, 437] width 771 height 15
click at [242, 445] on p "Michael Deutsch - CONTEMPT - HOLD - Sent" at bounding box center [436, 452] width 771 height 15
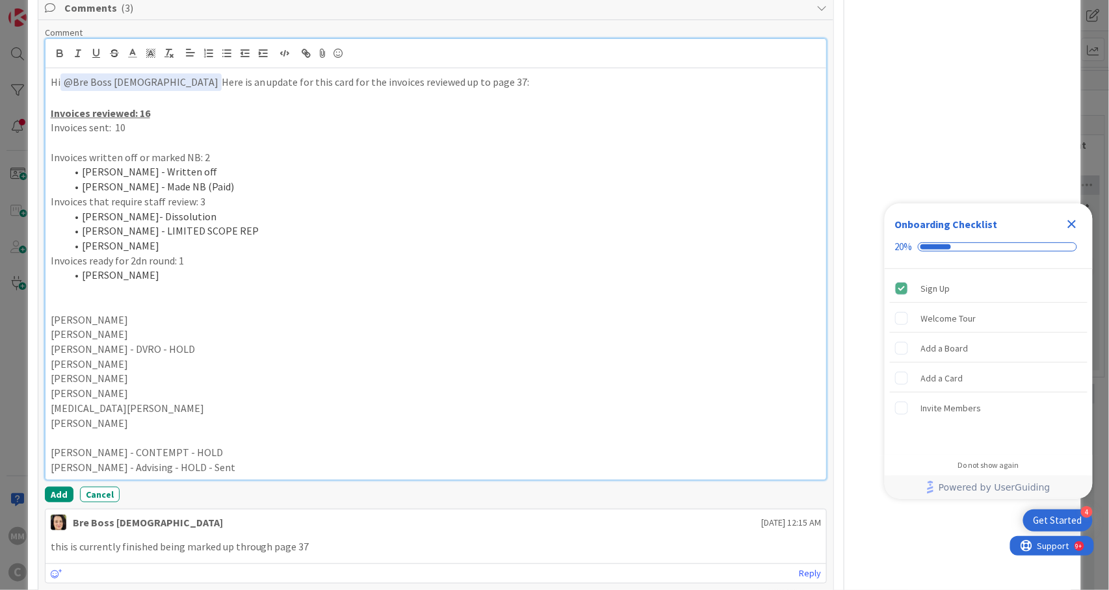
click at [241, 460] on p "Michael Deutsch - Advising - HOLD - Sent" at bounding box center [436, 467] width 771 height 15
click at [88, 430] on p at bounding box center [436, 437] width 771 height 15
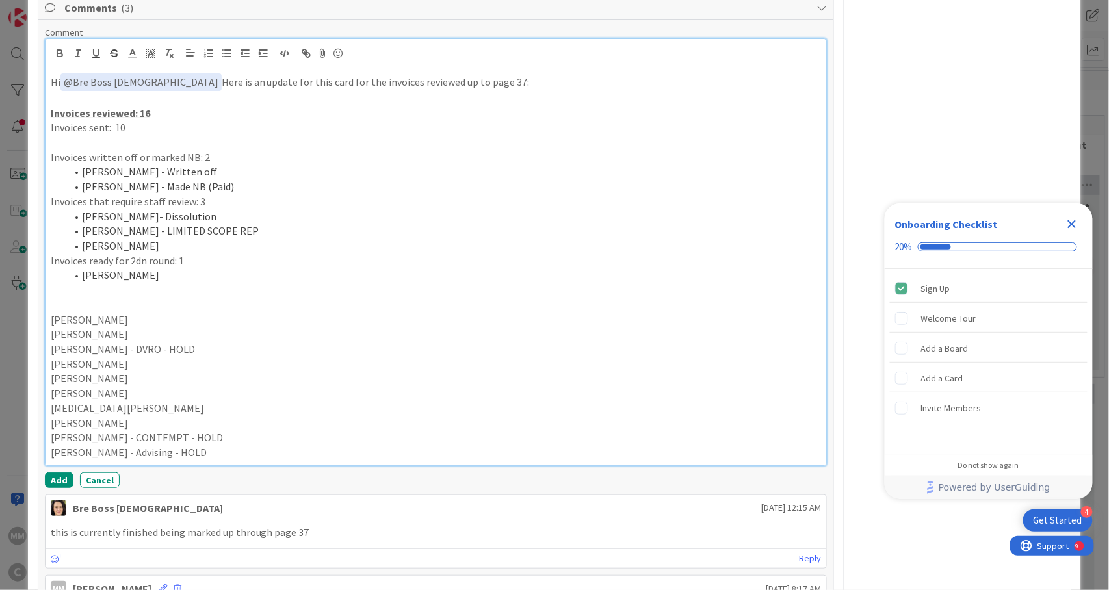
drag, startPoint x: 209, startPoint y: 429, endPoint x: 44, endPoint y: 289, distance: 216.3
click at [45, 289] on div "Hi ﻿ @ Bre Boss Lady ﻿ Here is an update for this card for the invoices reviewe…" at bounding box center [436, 252] width 783 height 428
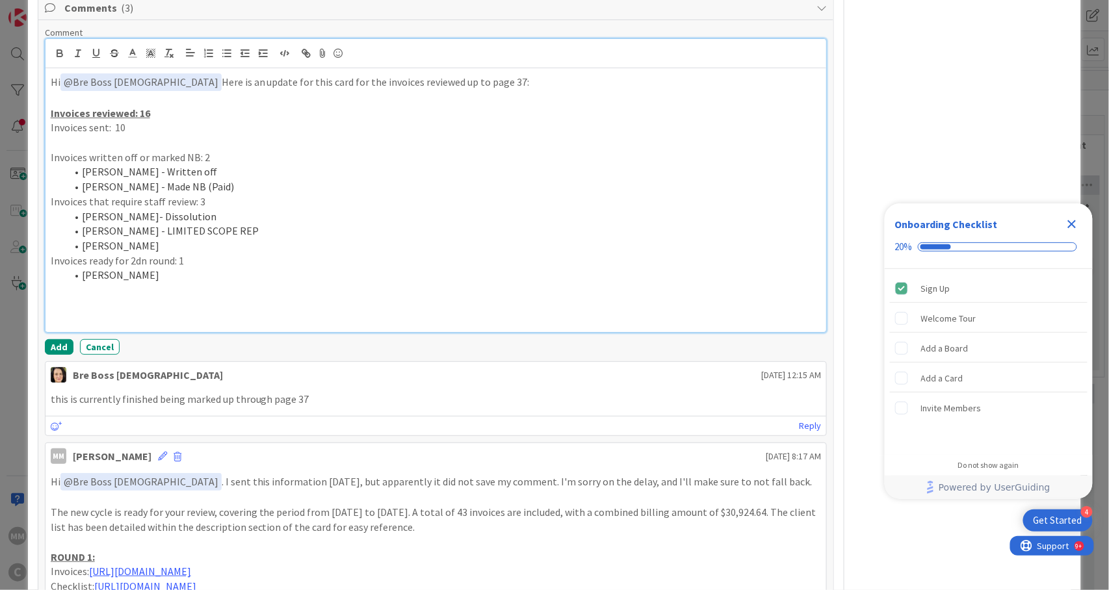
click at [123, 135] on p at bounding box center [436, 142] width 771 height 15
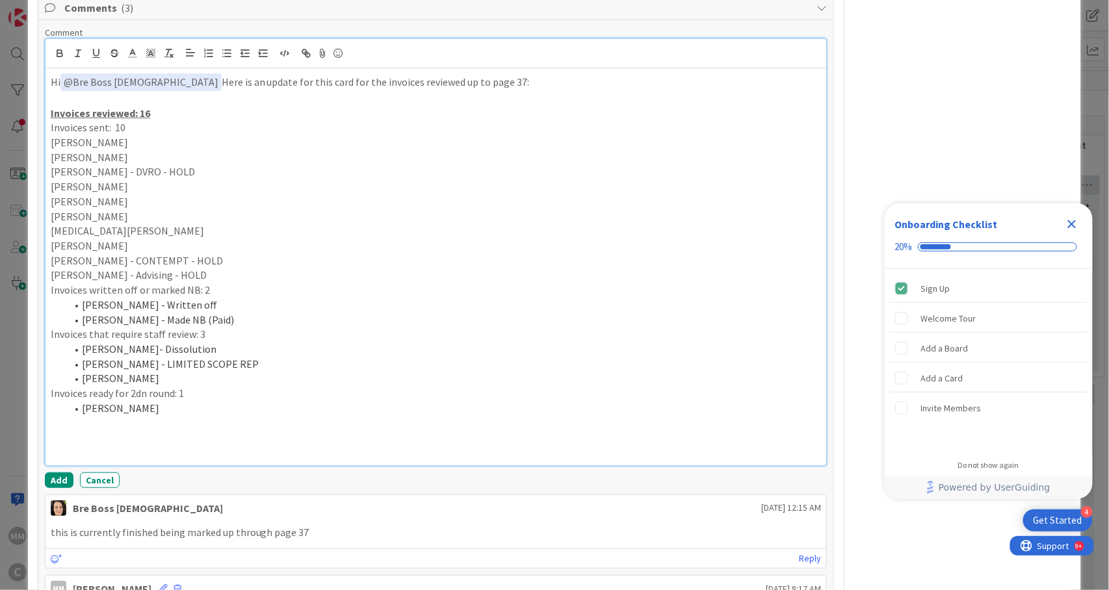
drag, startPoint x: 203, startPoint y: 248, endPoint x: 47, endPoint y: 115, distance: 204.8
click at [47, 115] on div "Hi ﻿ @ Bre Boss Lady ﻿ Here is an update for this card for the invoices reviewe…" at bounding box center [436, 266] width 781 height 397
click at [225, 47] on icon "button" at bounding box center [227, 53] width 12 height 12
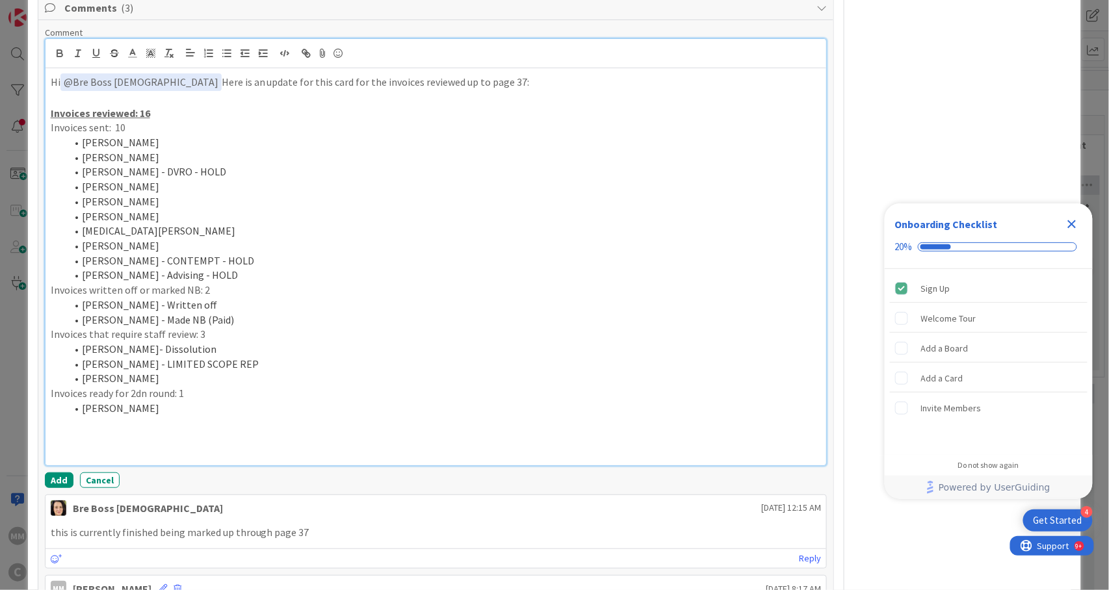
click at [111, 445] on p at bounding box center [436, 452] width 771 height 15
